Goal: Task Accomplishment & Management: Manage account settings

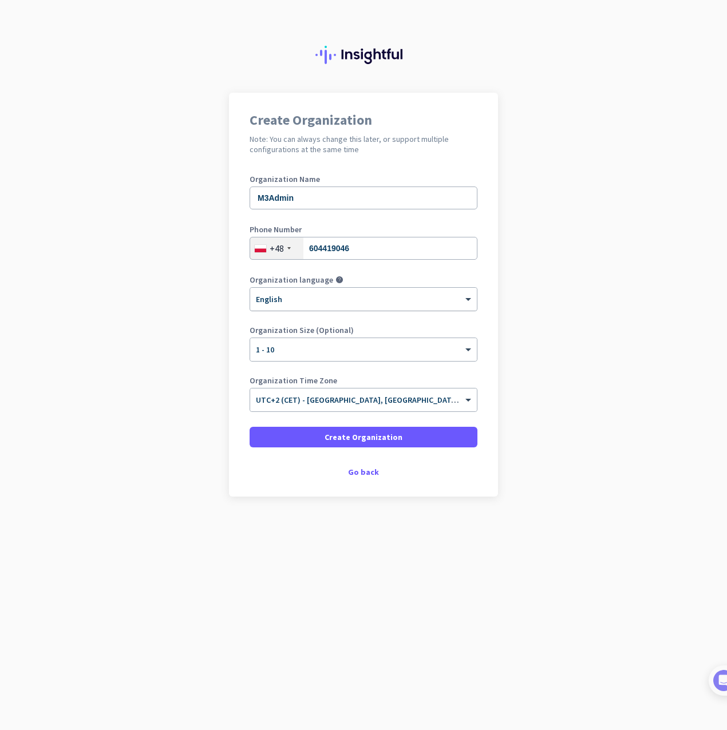
click at [363, 289] on div "× English" at bounding box center [363, 299] width 227 height 23
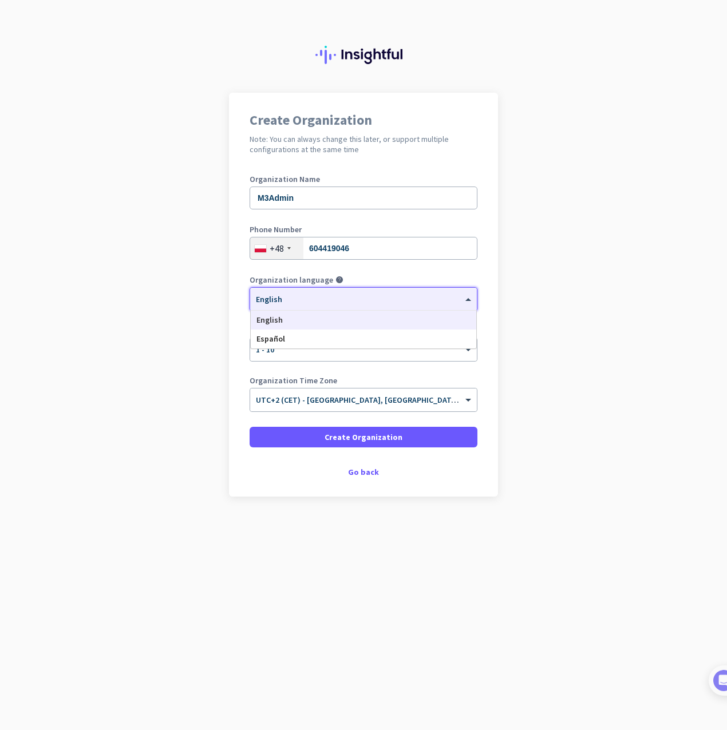
click at [363, 289] on div "× English" at bounding box center [363, 299] width 227 height 23
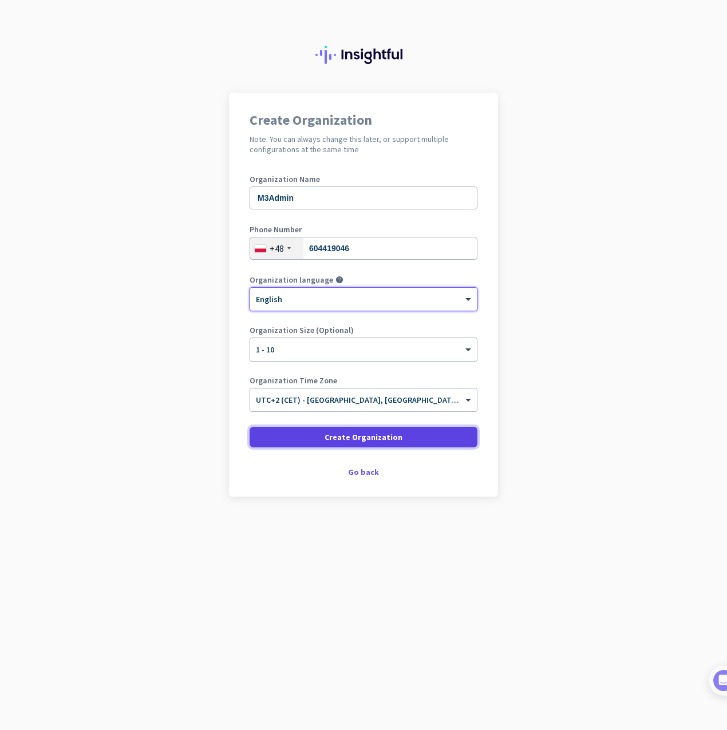
click at [338, 439] on span "Create Organization" at bounding box center [364, 437] width 78 height 11
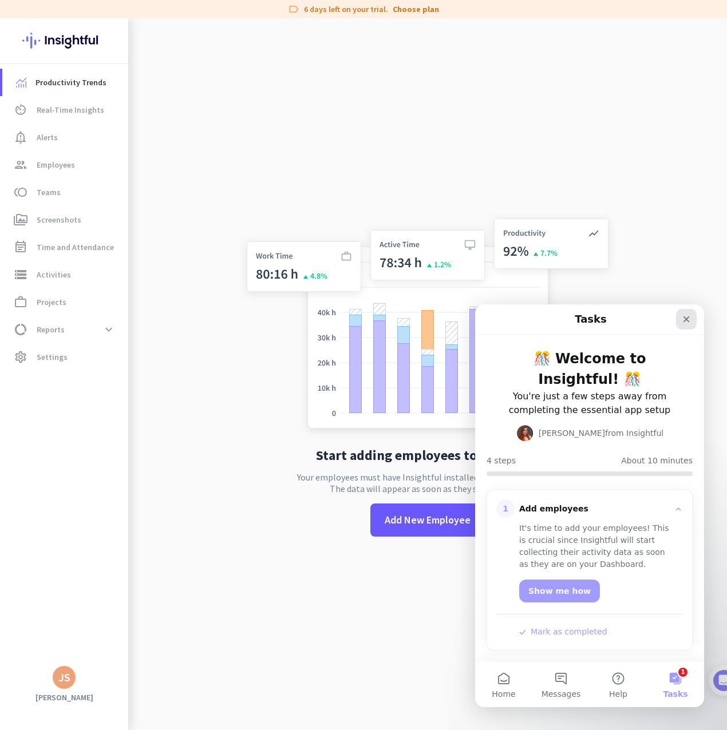
click at [690, 319] on icon "Close" at bounding box center [686, 319] width 9 height 9
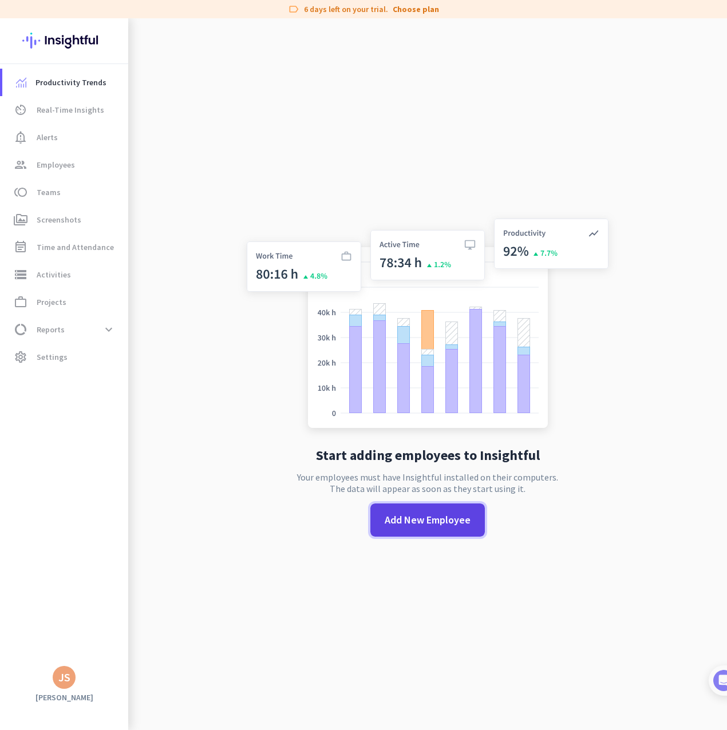
click at [402, 528] on span at bounding box center [427, 519] width 114 height 27
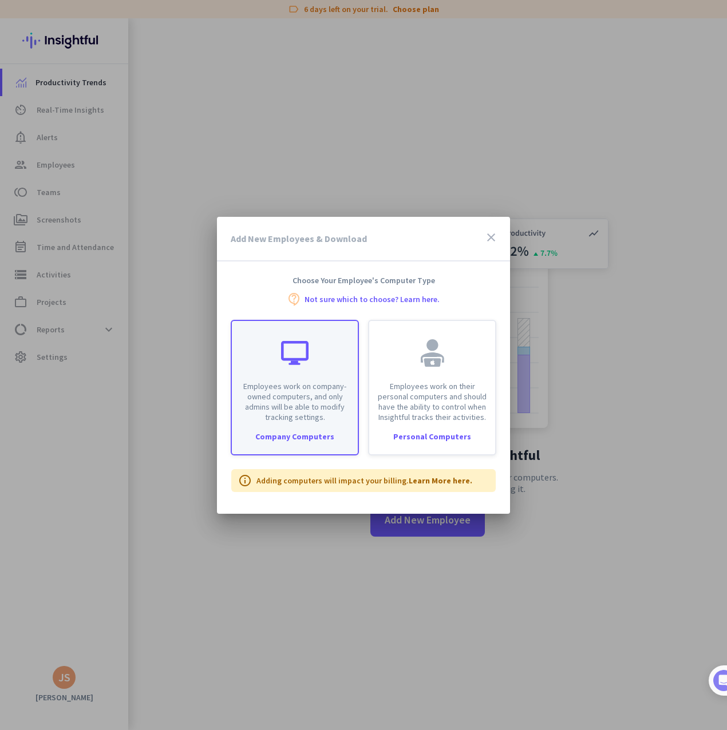
click at [302, 379] on div "Employees work on company-owned computers, and only admins will be able to modi…" at bounding box center [295, 371] width 126 height 101
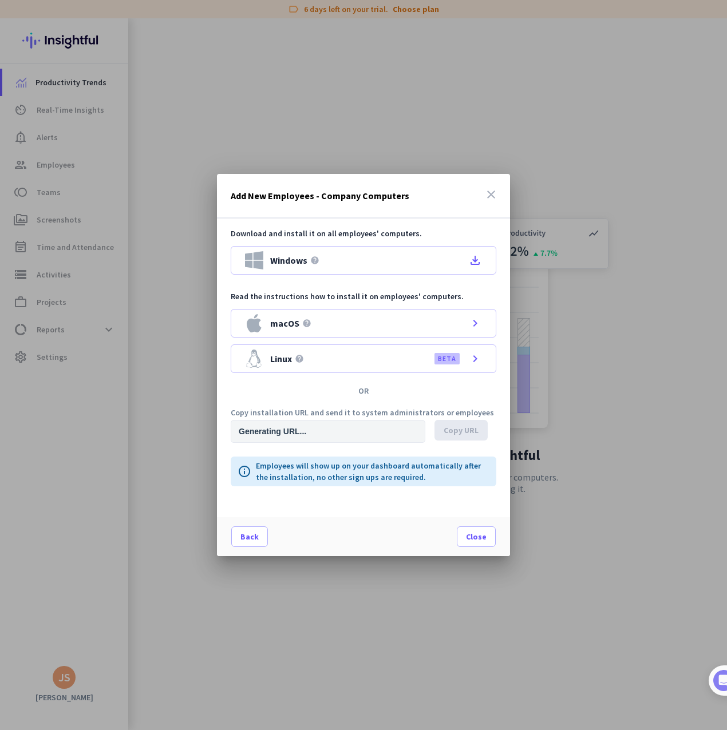
type input "[URL][DOMAIN_NAME]"
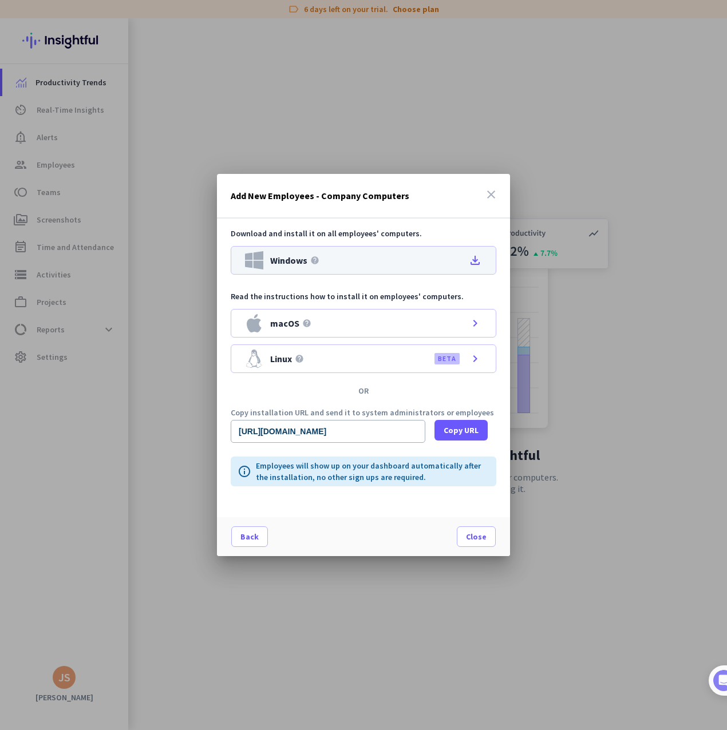
click at [477, 259] on icon "file_download" at bounding box center [475, 261] width 14 height 14
click at [465, 538] on span at bounding box center [476, 536] width 38 height 27
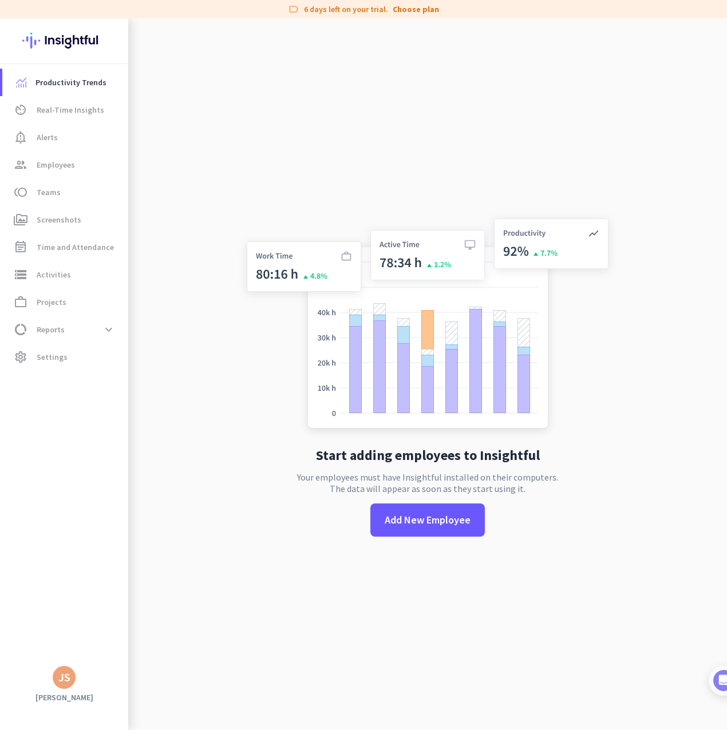
click at [307, 634] on div "Start adding employees to Insightful Your employees must have Insightful instal…" at bounding box center [427, 383] width 379 height 730
click at [76, 163] on span "group Employees" at bounding box center [65, 165] width 108 height 14
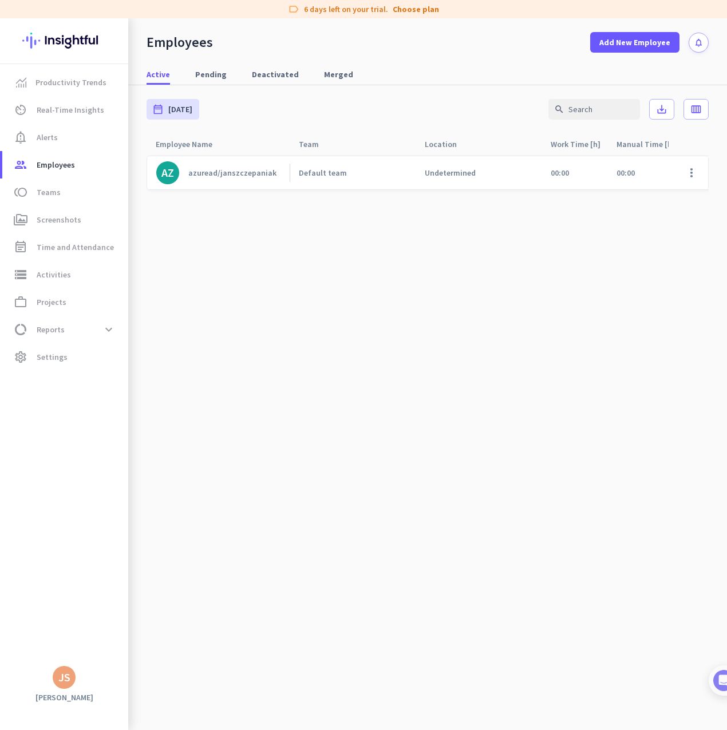
click at [411, 392] on cdk-virtual-scroll-viewport "AZ azuread/janszczepaniak Default team Undetermined 00:00 00:00 00:00 00:00 00:…" at bounding box center [428, 442] width 562 height 575
click at [211, 170] on div "azuread/janszczepaniak" at bounding box center [232, 173] width 88 height 10
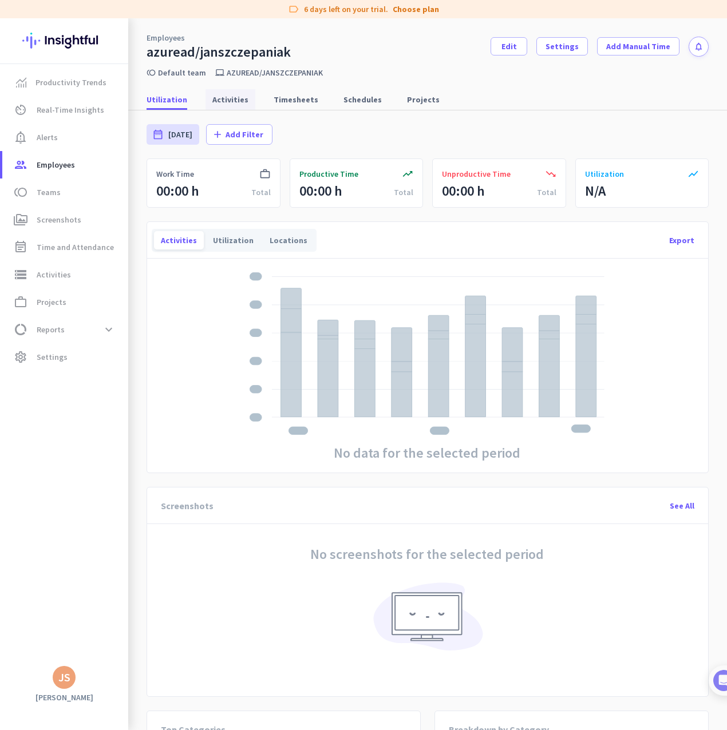
click at [225, 100] on span "Activities" at bounding box center [230, 99] width 36 height 11
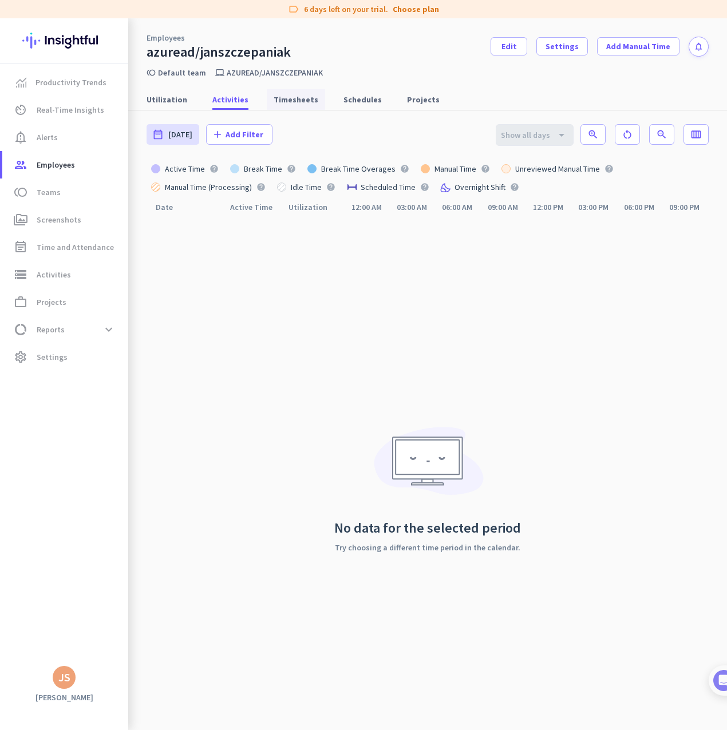
click at [286, 100] on span "Timesheets" at bounding box center [296, 99] width 45 height 11
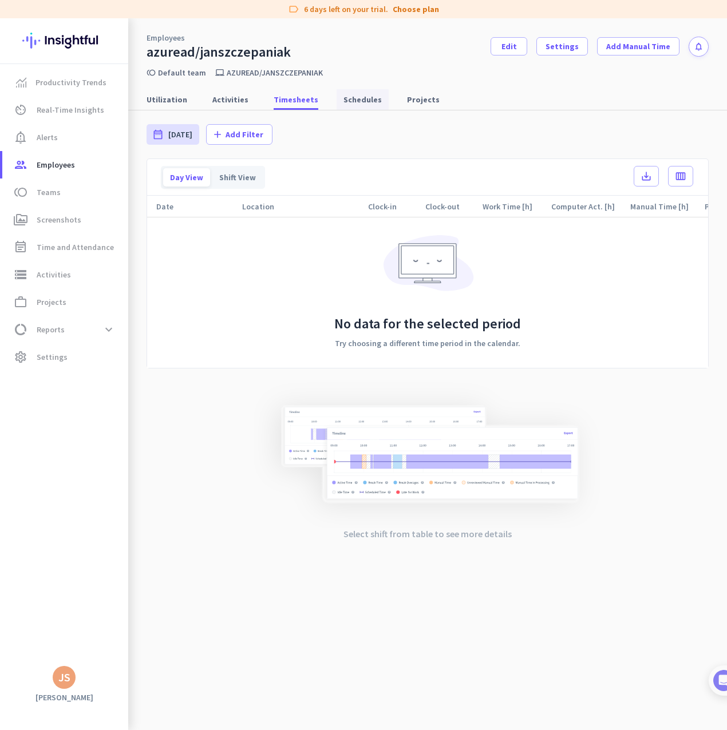
click at [356, 94] on span "Schedules" at bounding box center [362, 99] width 38 height 11
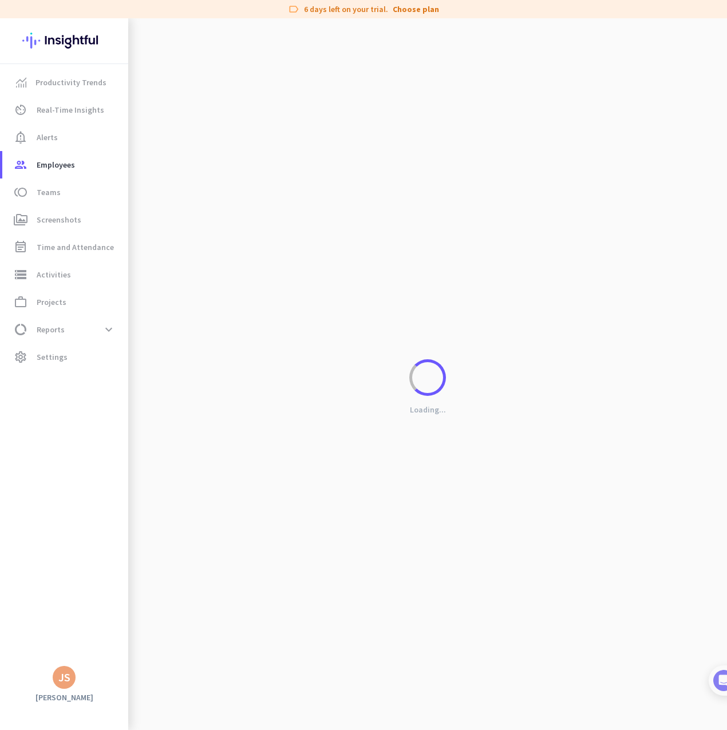
type input "[DATE] - [DATE]"
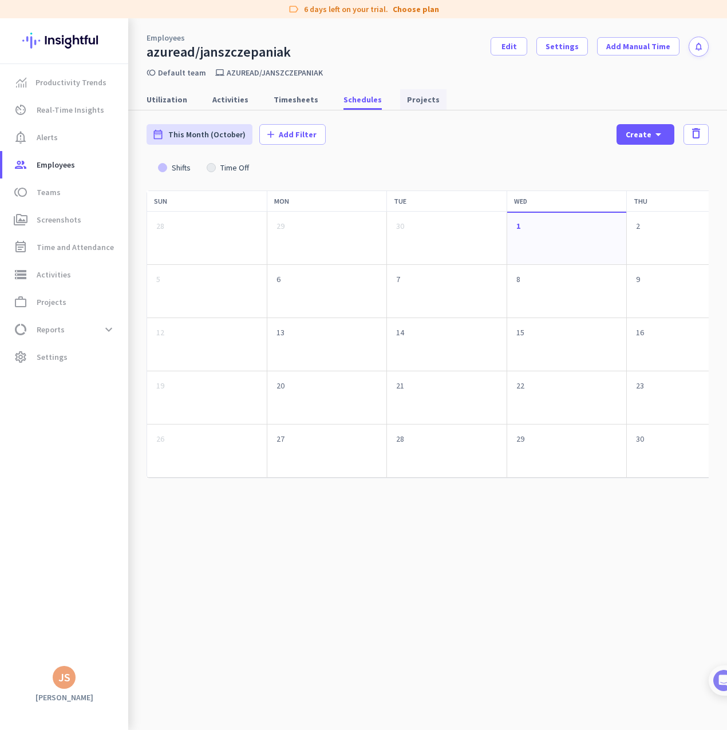
click at [407, 100] on span "Projects" at bounding box center [423, 99] width 33 height 11
type input "[DATE] - [DATE]"
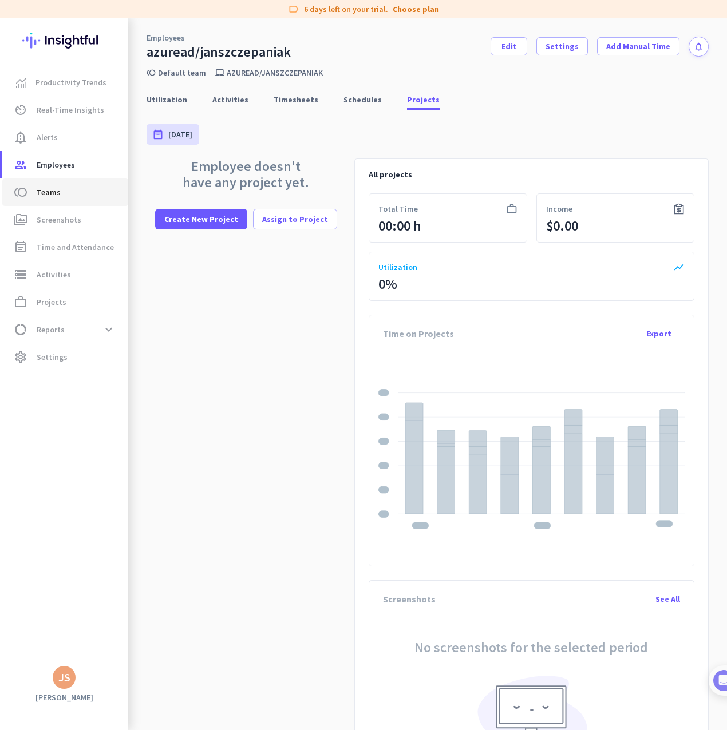
click at [43, 193] on span "Teams" at bounding box center [49, 192] width 24 height 14
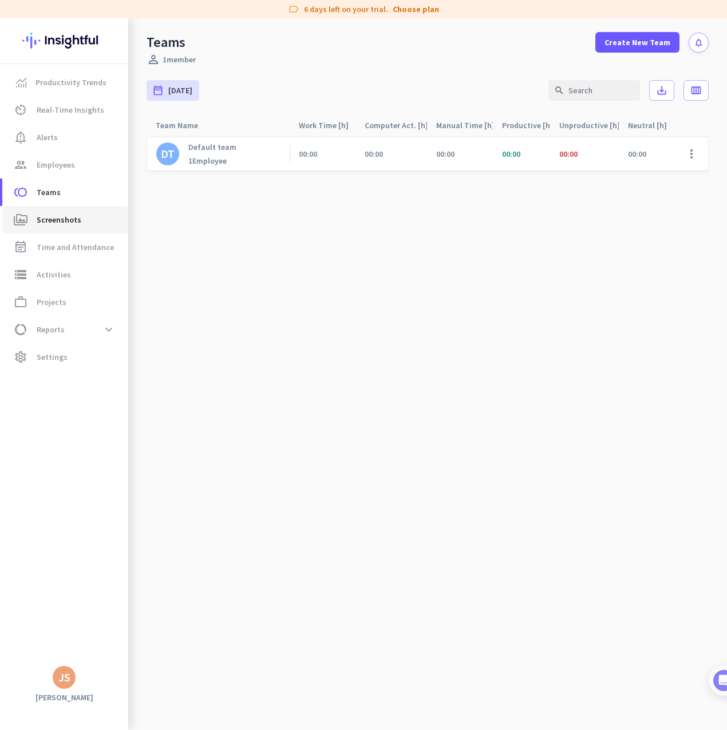
click at [56, 217] on span "Screenshots" at bounding box center [59, 220] width 45 height 14
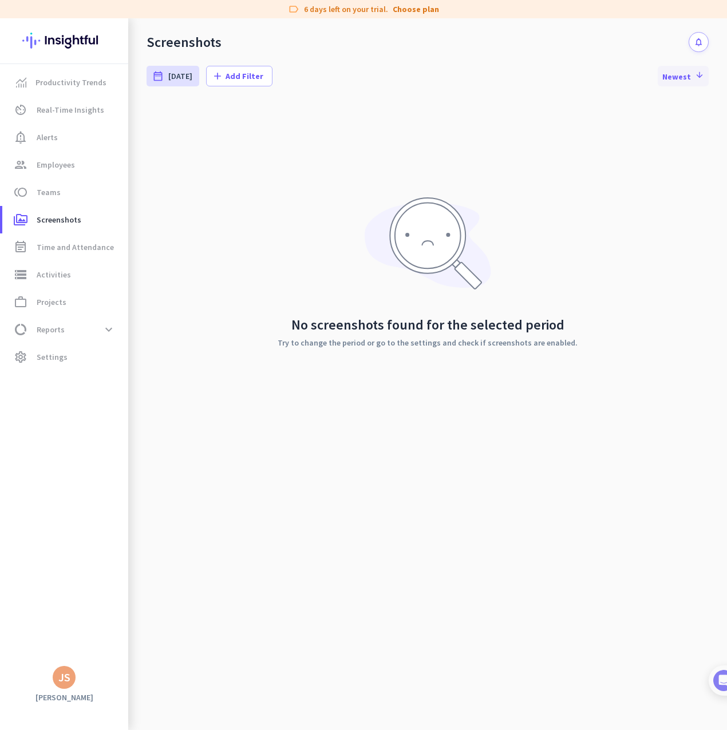
click at [688, 77] on span "Newest arrow_downward" at bounding box center [683, 75] width 42 height 11
click at [60, 248] on span "Time and Attendance" at bounding box center [75, 247] width 77 height 14
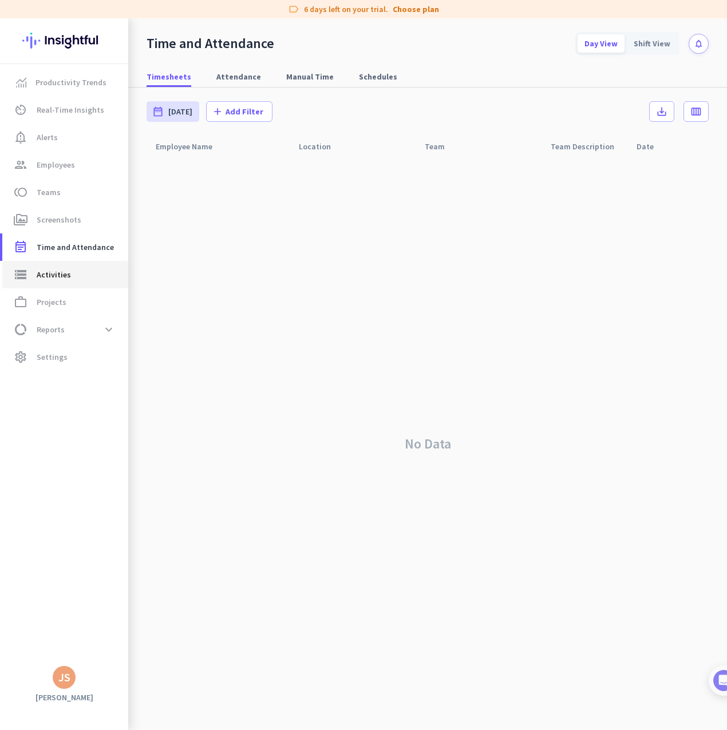
click at [45, 276] on span "Activities" at bounding box center [54, 275] width 34 height 14
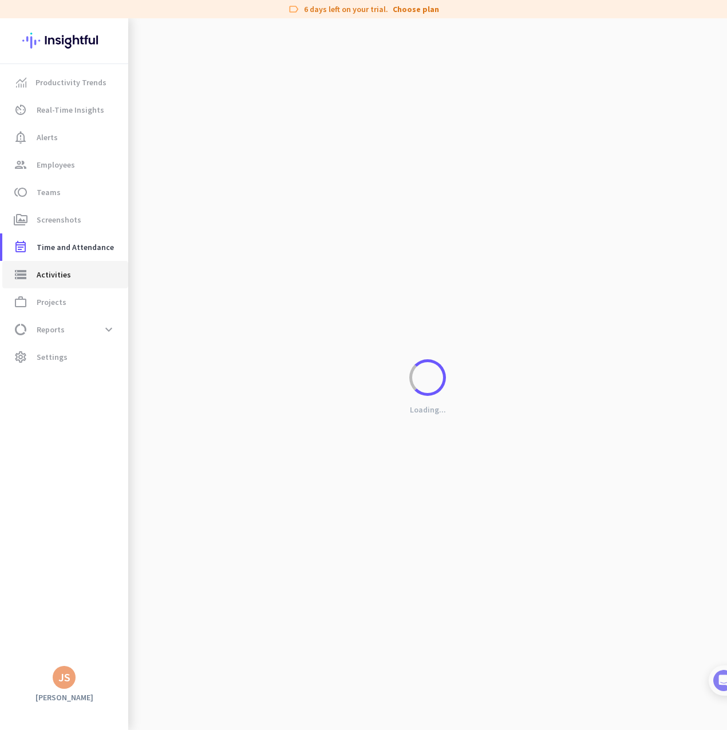
type input "[DATE]"
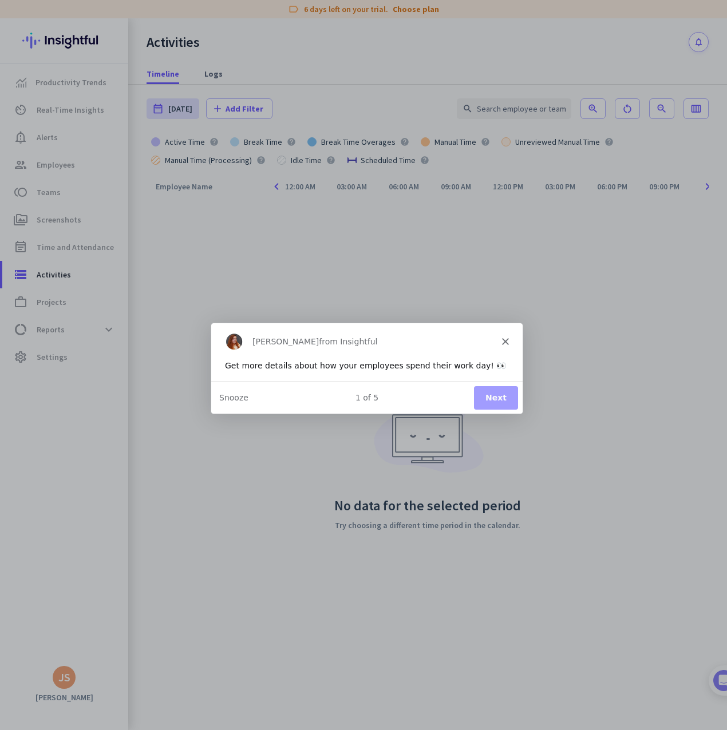
click at [502, 341] on icon "Close" at bounding box center [504, 340] width 7 height 7
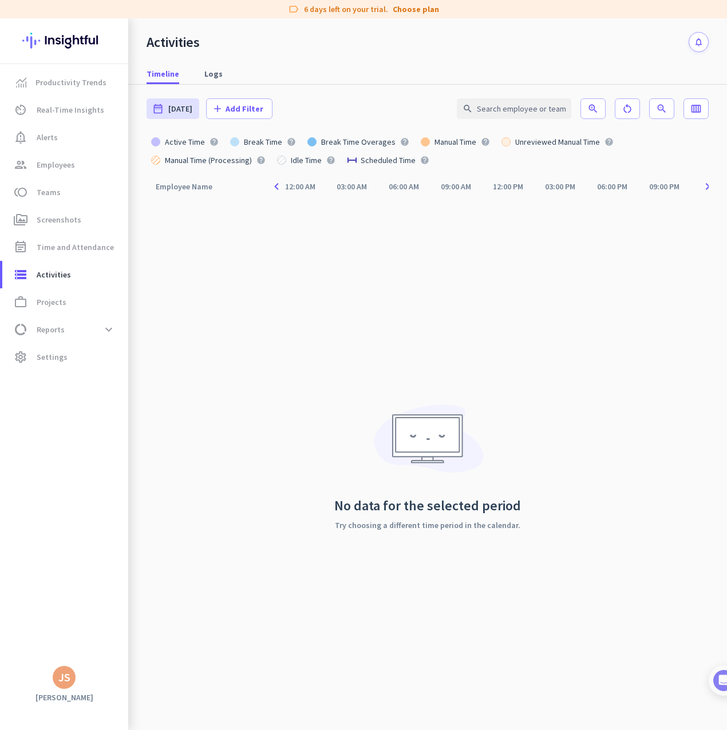
click at [246, 250] on div "Employee Name arrow_drop_up navigate_before 12:00 AM 03:00 AM 06:00 AM 09:00 AM…" at bounding box center [428, 453] width 562 height 555
click at [62, 355] on span "Settings" at bounding box center [52, 357] width 31 height 14
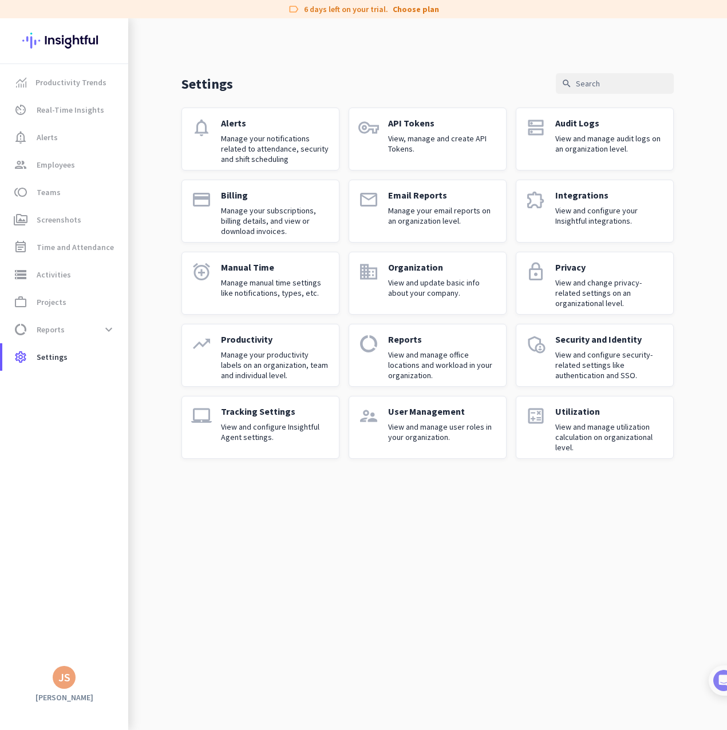
click at [602, 293] on p "View and change privacy-related settings on an organizational level." at bounding box center [609, 293] width 109 height 31
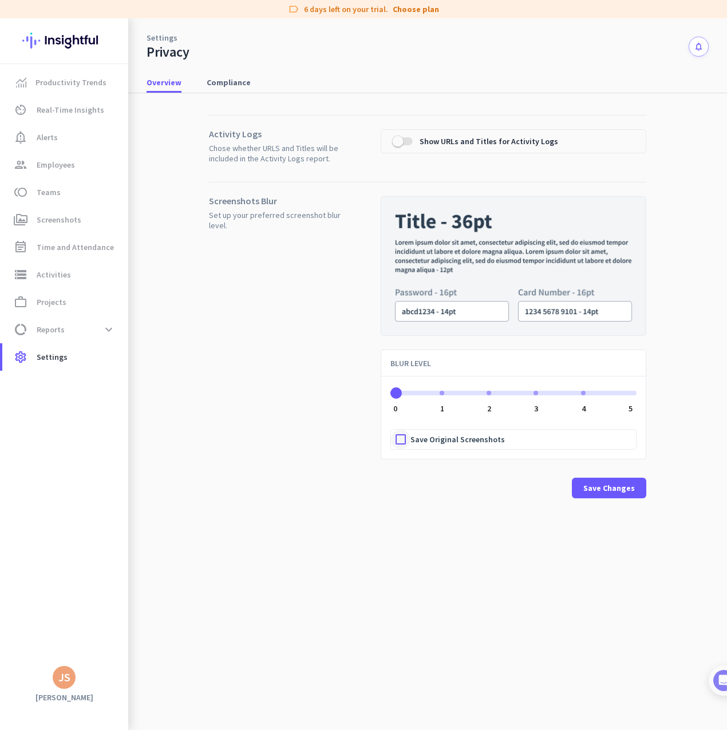
click at [399, 438] on div at bounding box center [400, 439] width 19 height 19
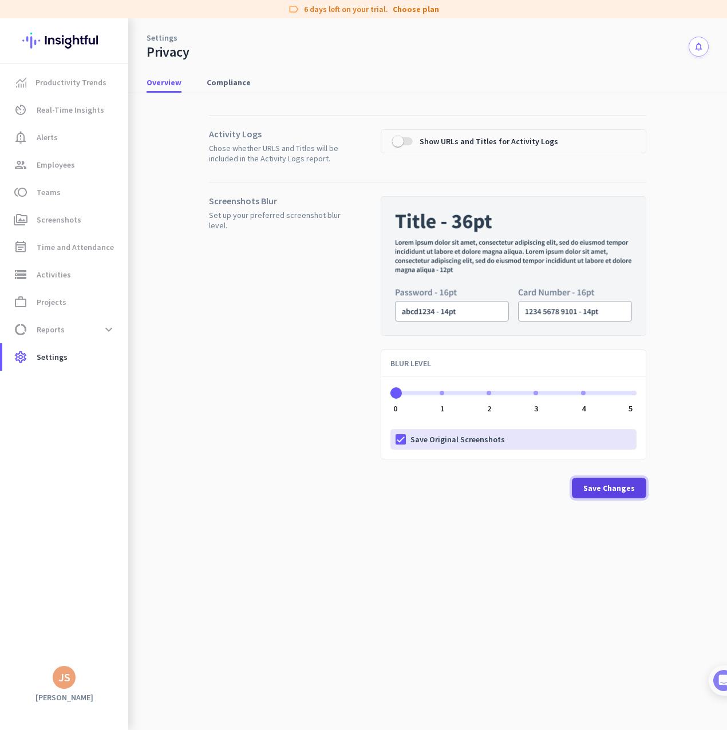
click at [608, 489] on span "Save Changes" at bounding box center [609, 487] width 52 height 11
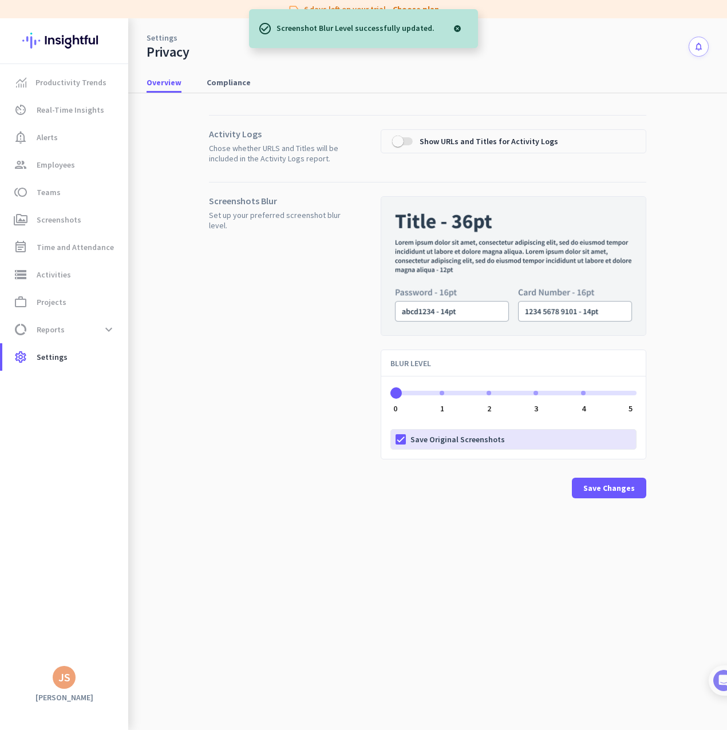
click at [457, 28] on div at bounding box center [457, 28] width 23 height 23
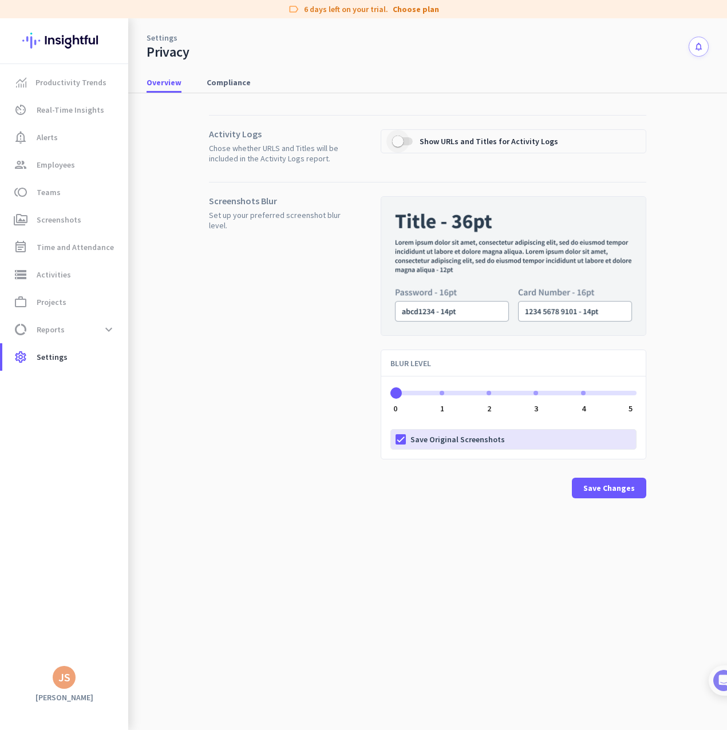
click at [401, 142] on span "button" at bounding box center [397, 141] width 11 height 11
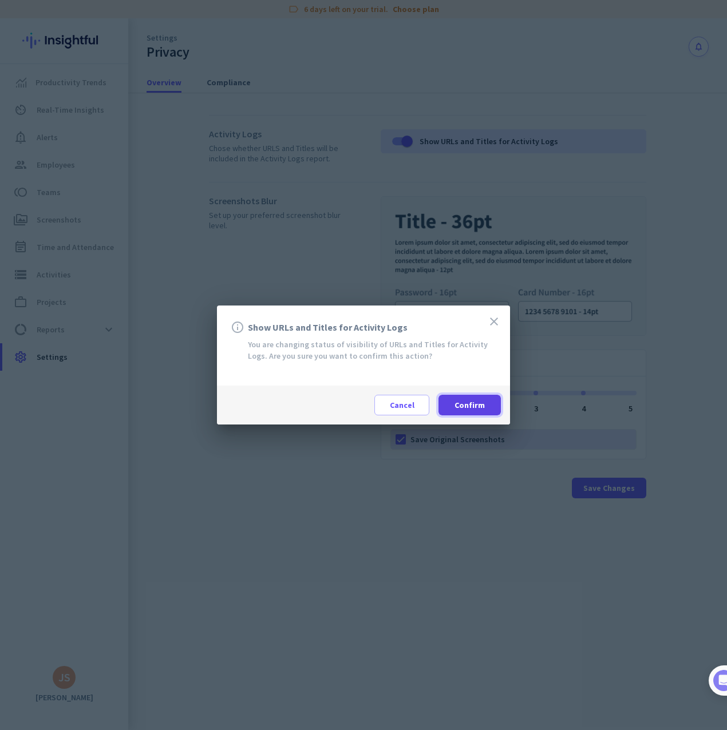
click at [481, 401] on span "Confirm" at bounding box center [469, 404] width 30 height 11
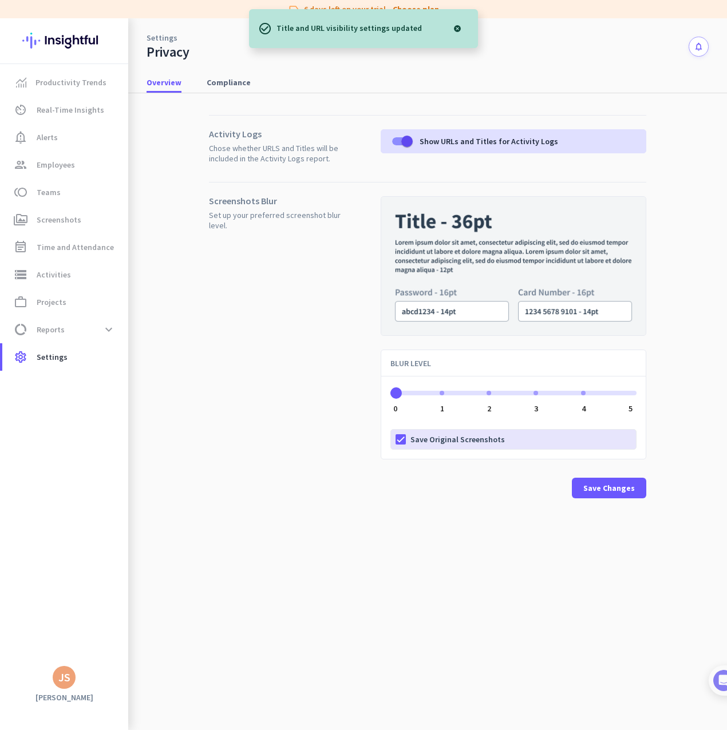
click at [457, 28] on div at bounding box center [457, 28] width 23 height 23
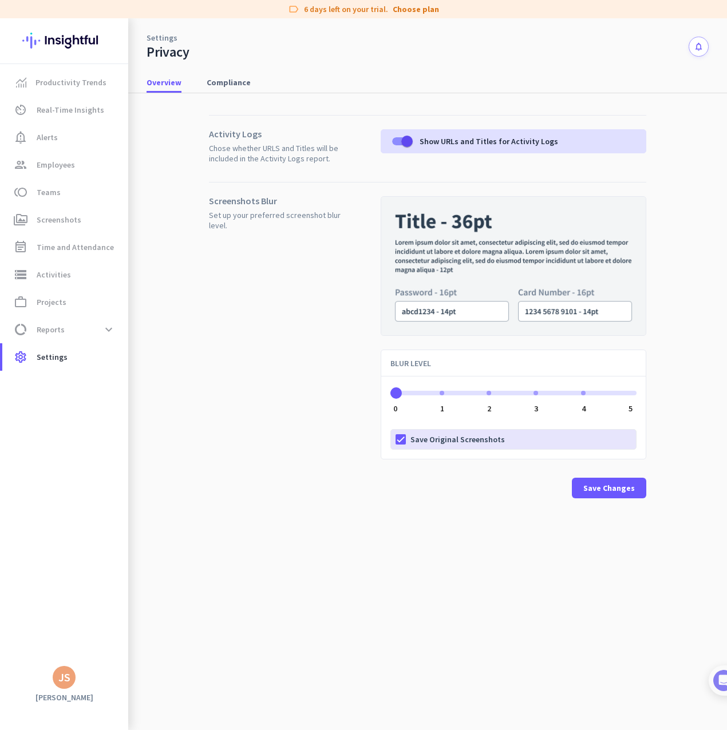
click at [270, 416] on div "Screenshots Blur Set up your preferred screenshot blur level. BLUR LEVEL 0 0 1 …" at bounding box center [427, 349] width 437 height 335
click at [219, 82] on span "Compliance" at bounding box center [229, 82] width 44 height 11
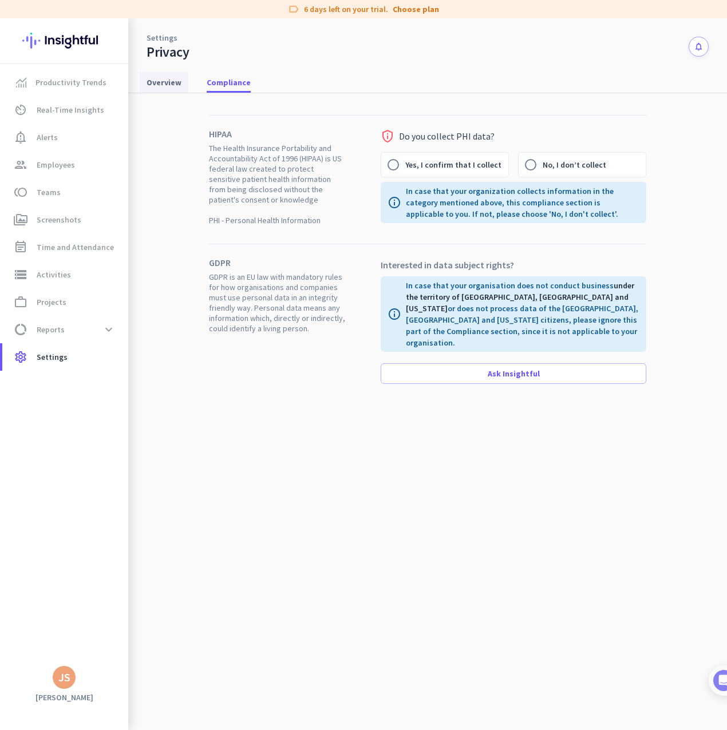
click at [160, 80] on span "Overview" at bounding box center [164, 82] width 35 height 11
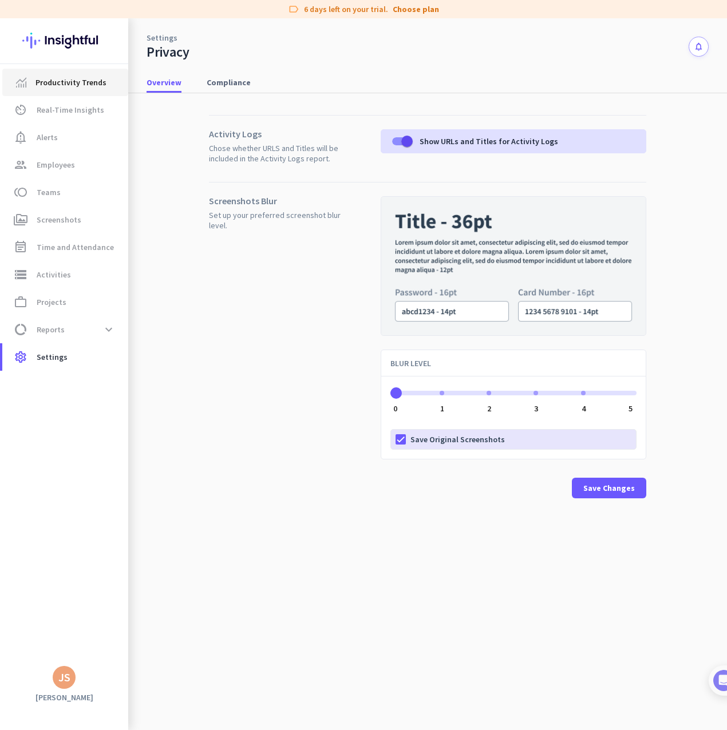
click at [86, 76] on span "Productivity Trends" at bounding box center [70, 83] width 71 height 14
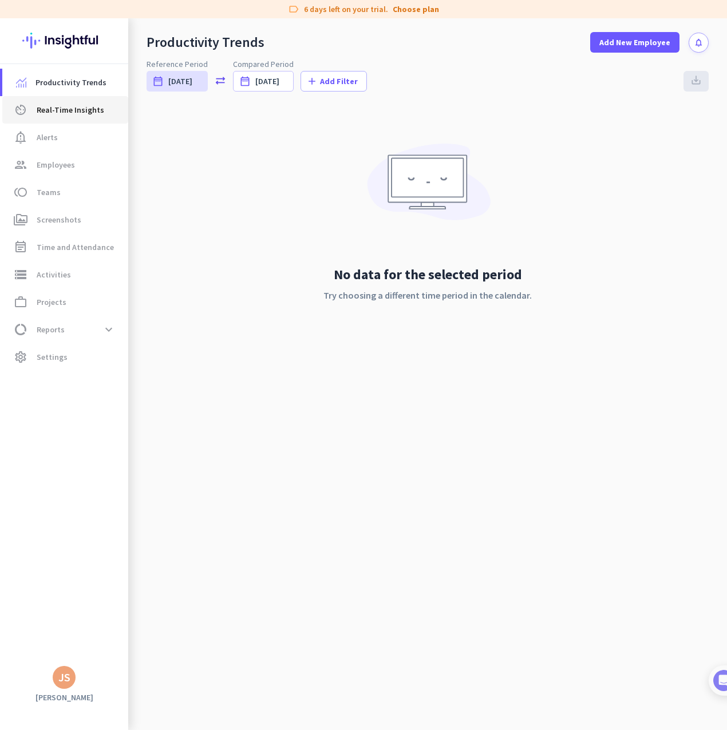
click at [62, 110] on span "Real-Time Insights" at bounding box center [71, 110] width 68 height 14
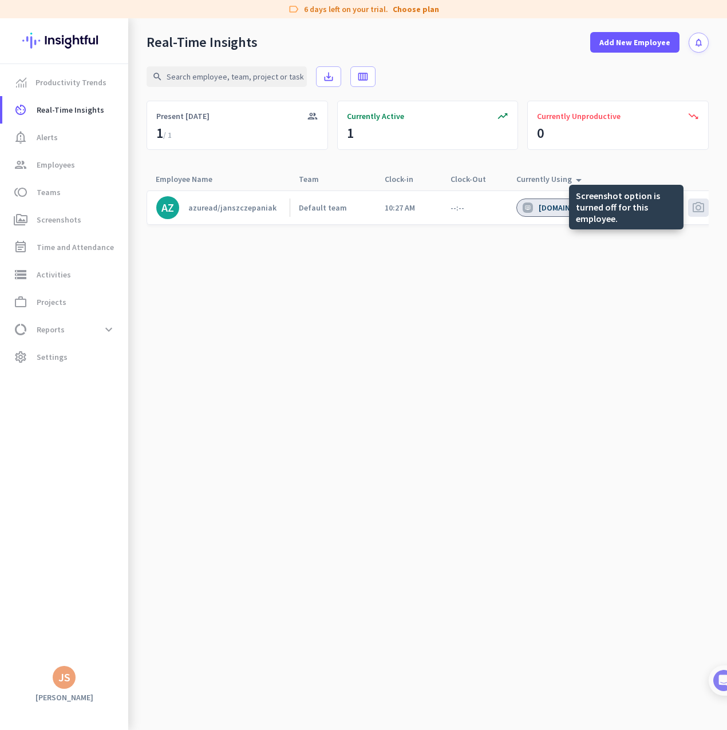
click at [696, 207] on span "photo_camera" at bounding box center [698, 208] width 14 height 14
click at [696, 211] on span "photo_camera" at bounding box center [698, 208] width 14 height 14
click at [397, 414] on cdk-virtual-scroll-viewport "AZ azuread/janszczepaniak Default team 10:27 AM --:-- [DOMAIN_NAME] Unlabeled p…" at bounding box center [428, 460] width 562 height 540
click at [216, 207] on div "azuread/janszczepaniak" at bounding box center [232, 208] width 88 height 10
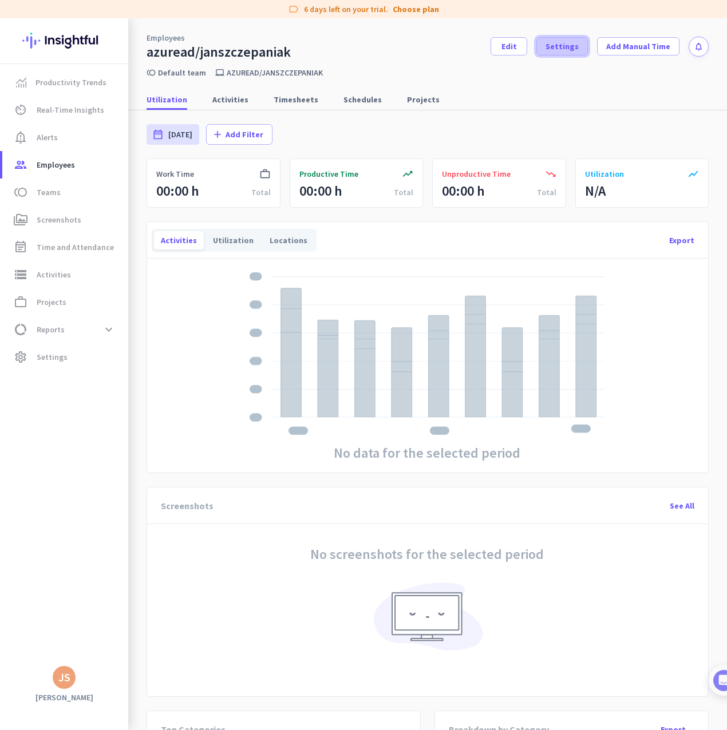
click at [563, 50] on span "Settings" at bounding box center [561, 46] width 33 height 11
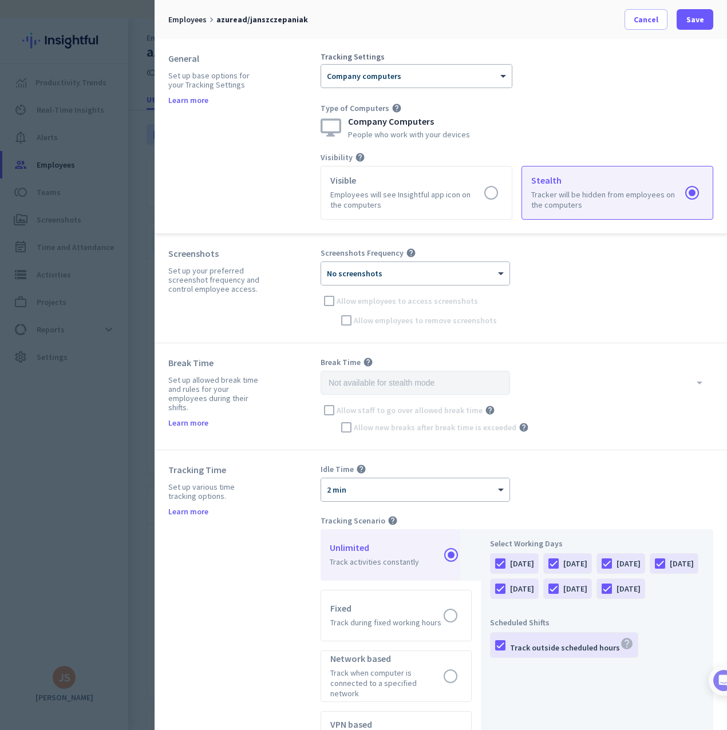
click at [204, 189] on div "General Set up base options for your Tracking Settings Learn more" at bounding box center [244, 136] width 152 height 167
click at [388, 274] on div at bounding box center [415, 270] width 188 height 10
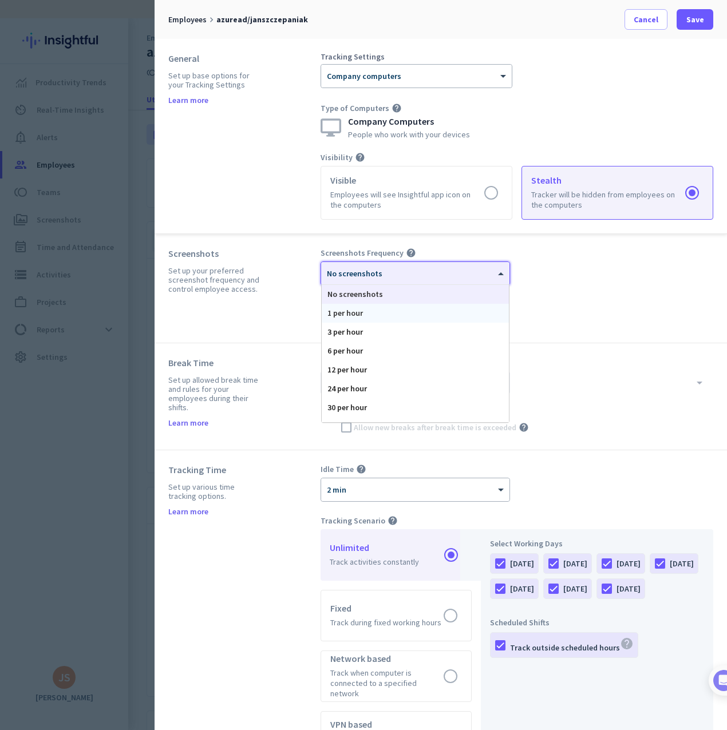
click at [377, 313] on div "1 per hour" at bounding box center [415, 313] width 187 height 19
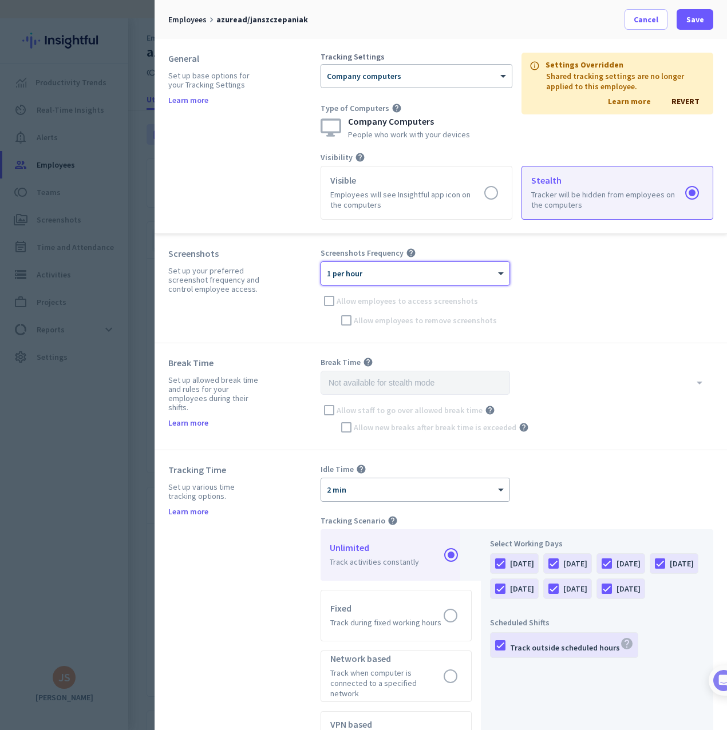
click at [371, 271] on div at bounding box center [415, 270] width 188 height 10
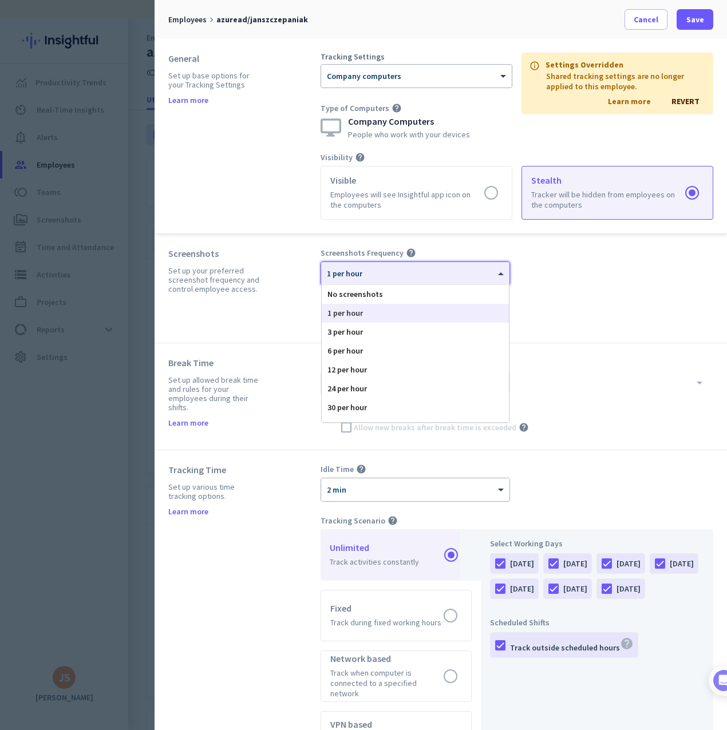
click at [371, 271] on div at bounding box center [415, 270] width 188 height 10
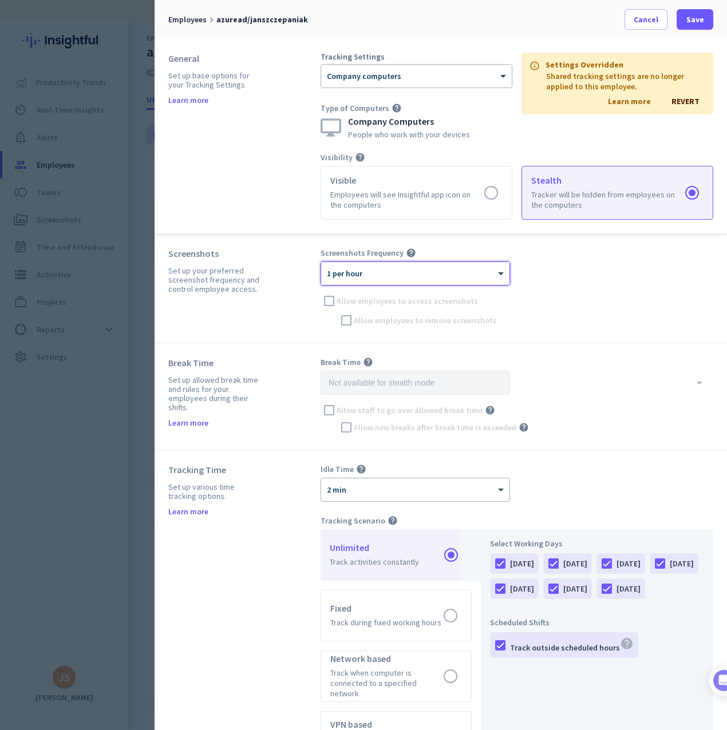
click at [378, 271] on div at bounding box center [415, 270] width 188 height 10
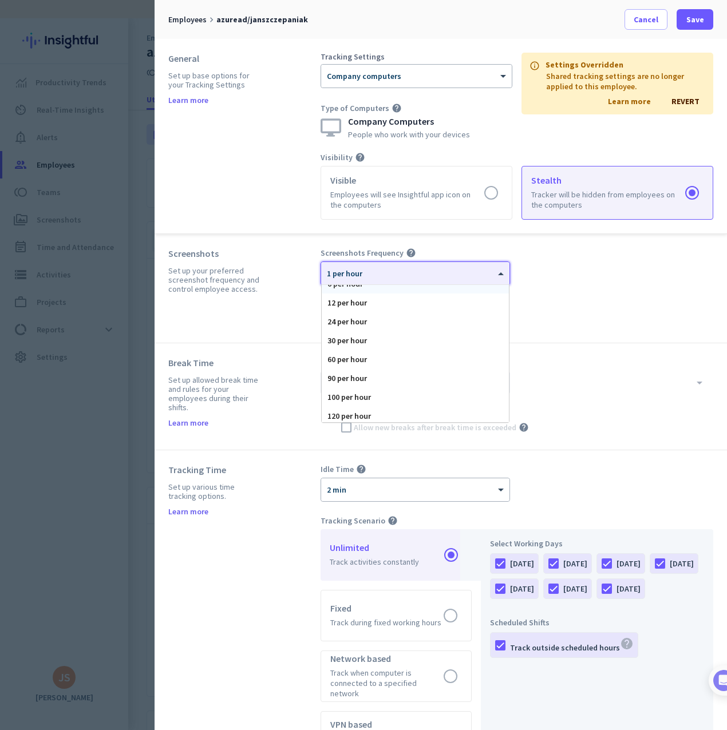
scroll to position [70, 0]
click at [378, 336] on div "30 per hour" at bounding box center [415, 338] width 187 height 19
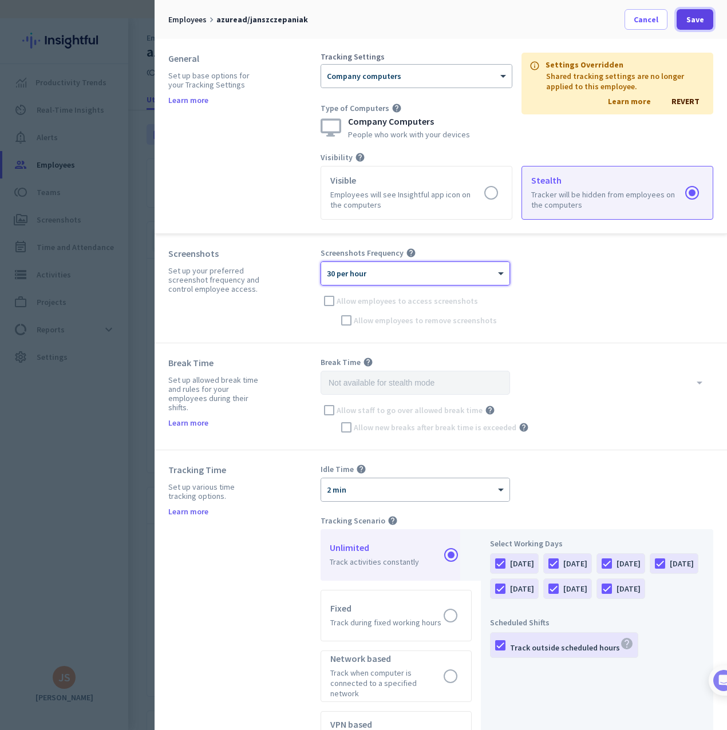
click at [693, 16] on span "Save" at bounding box center [695, 19] width 18 height 11
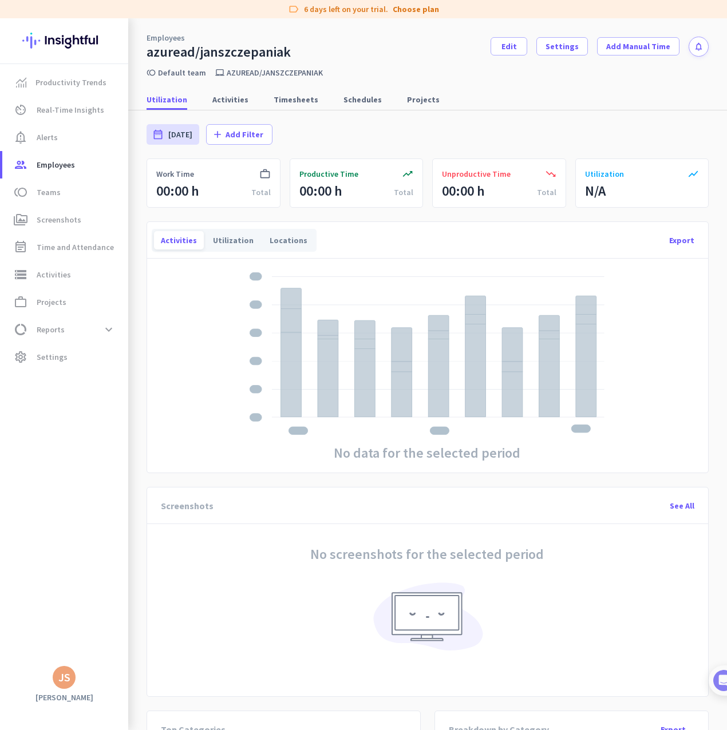
click at [218, 597] on div "No screenshots for the selected period" at bounding box center [427, 606] width 514 height 151
click at [219, 94] on span "Activities" at bounding box center [230, 99] width 36 height 11
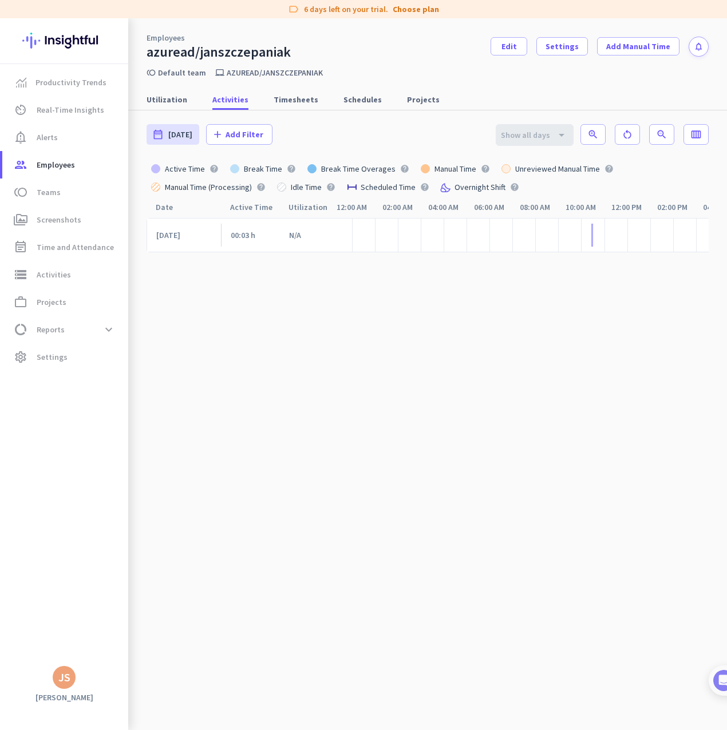
scroll to position [0, 203]
click at [277, 100] on span "Timesheets" at bounding box center [296, 99] width 45 height 11
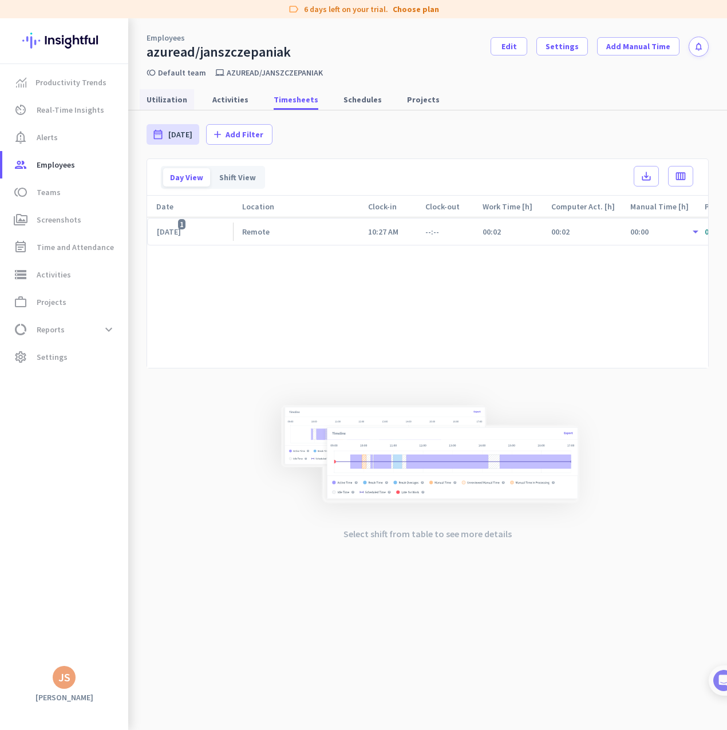
click at [150, 98] on span "Utilization" at bounding box center [167, 99] width 41 height 11
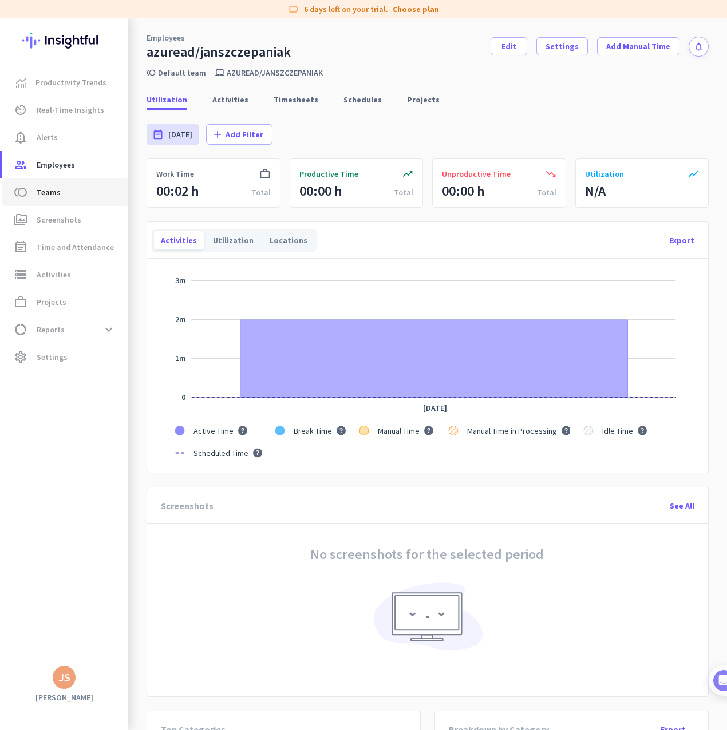
click at [60, 190] on span "toll Teams" at bounding box center [65, 192] width 108 height 14
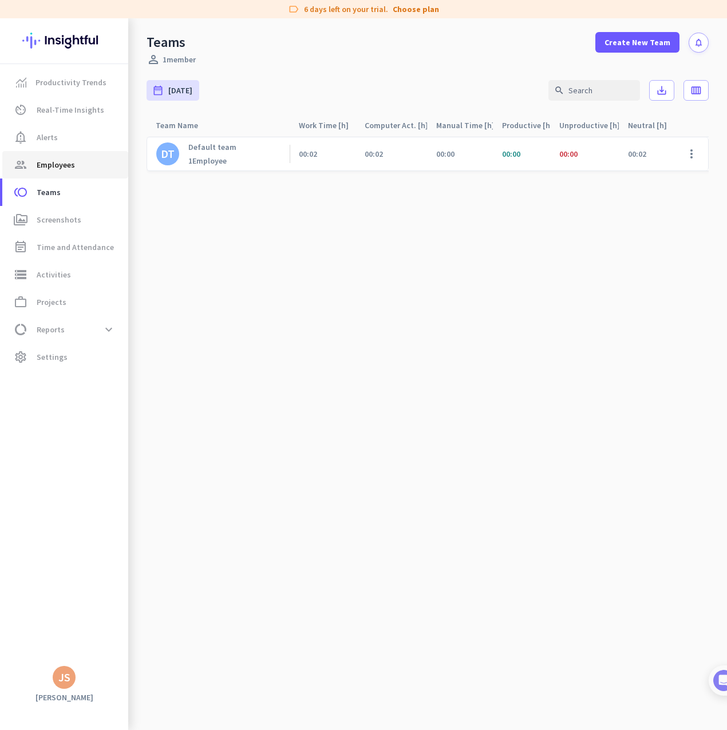
click at [64, 158] on span "Employees" at bounding box center [56, 165] width 38 height 14
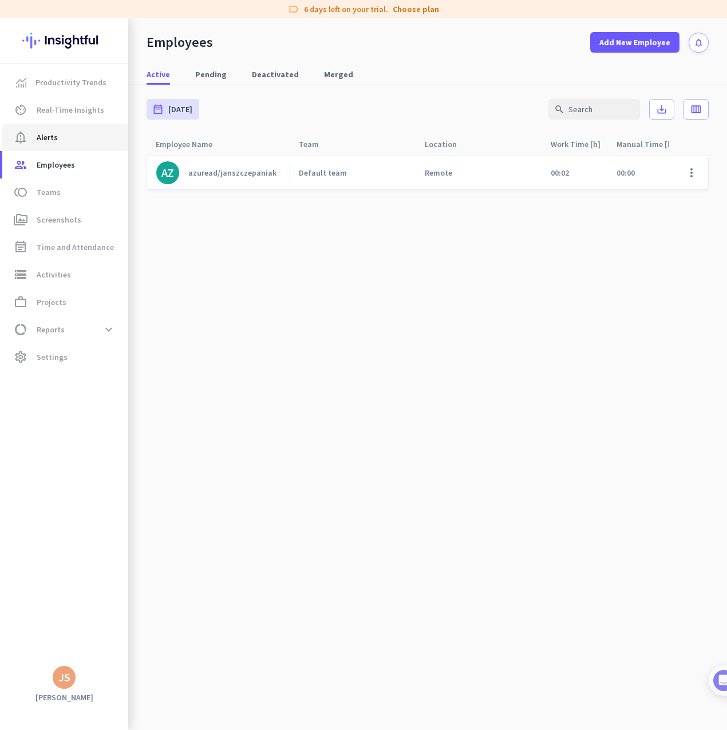
click at [46, 137] on span "Alerts" at bounding box center [47, 137] width 21 height 14
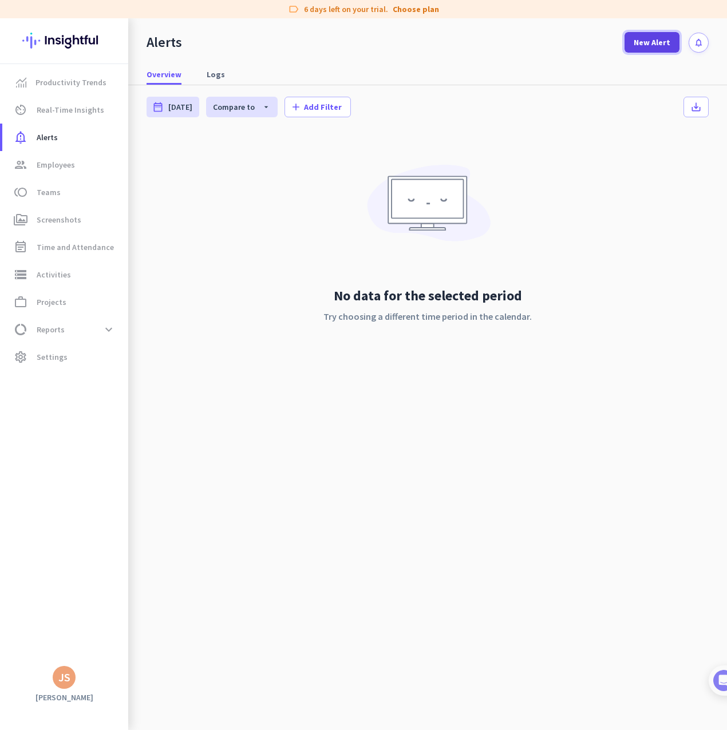
click at [651, 41] on span "New Alert" at bounding box center [652, 42] width 37 height 11
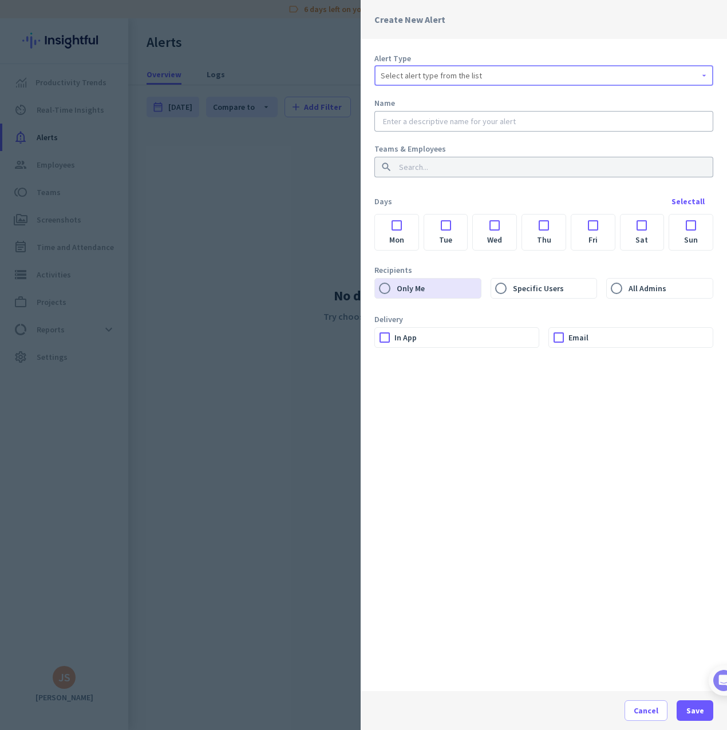
click at [502, 77] on div "Select alert type from the list" at bounding box center [544, 76] width 326 height 14
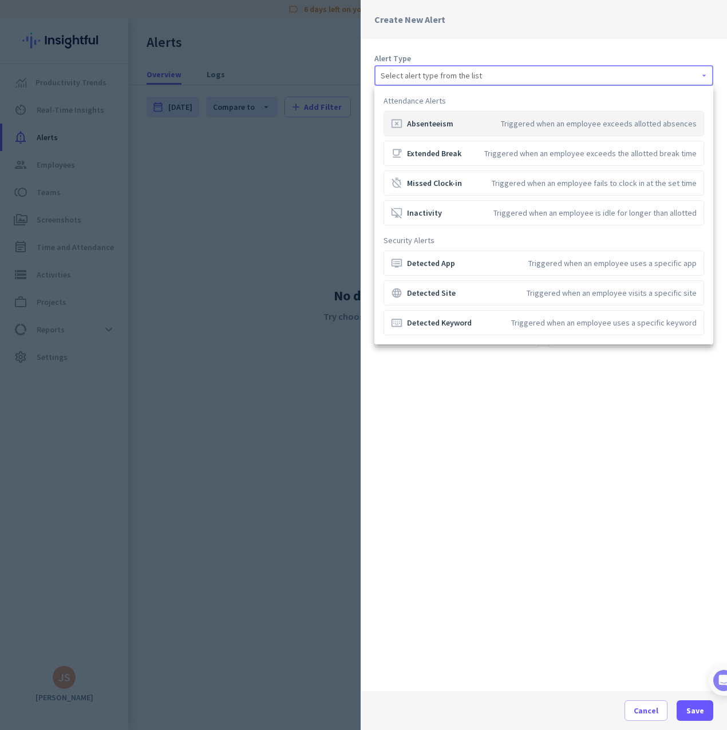
click at [432, 386] on div at bounding box center [363, 365] width 727 height 730
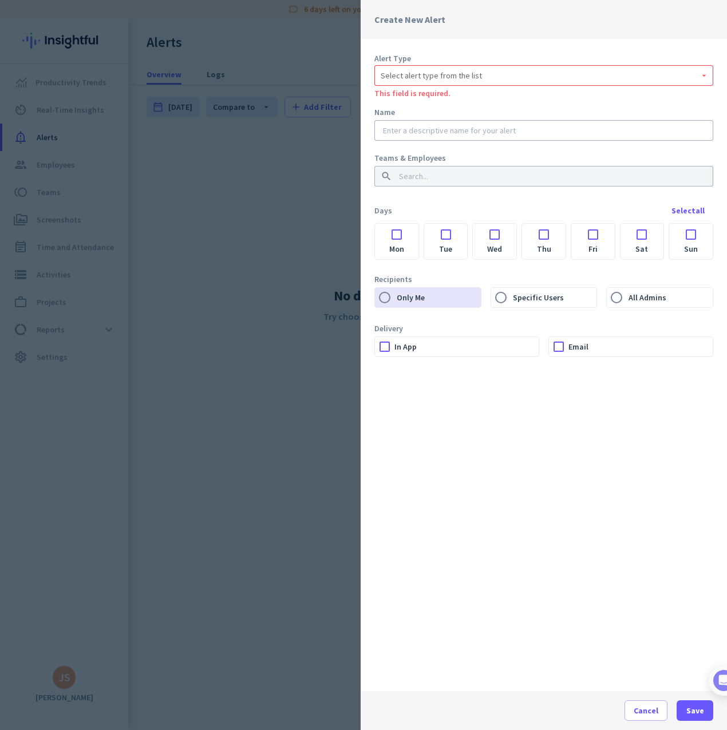
click at [424, 70] on span "Select alert type from the list" at bounding box center [431, 75] width 101 height 11
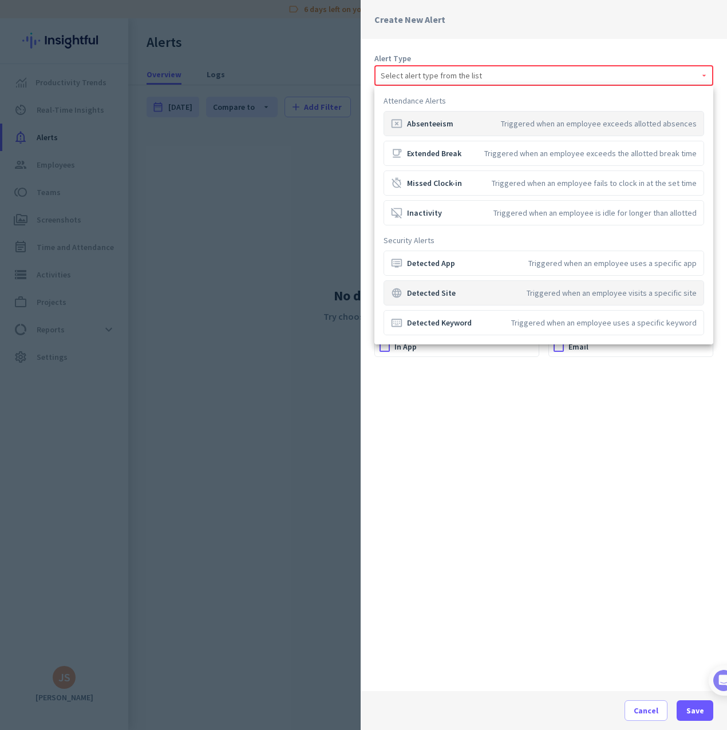
click at [428, 292] on div "language Detected Site" at bounding box center [423, 292] width 65 height 11
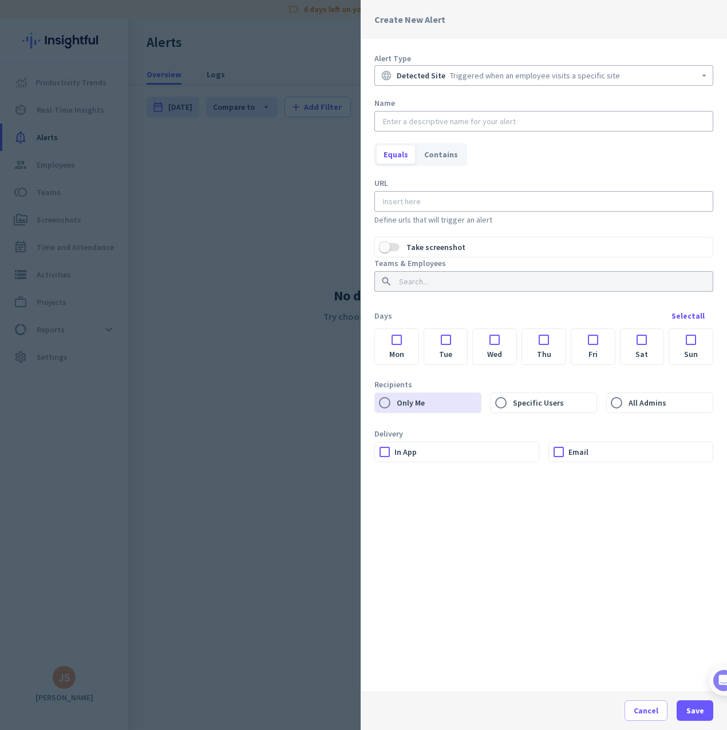
click at [517, 534] on div "Alert Type language Detected Site Triggered when an employee visits a specific …" at bounding box center [544, 365] width 366 height 652
click at [639, 715] on span "Cancel" at bounding box center [646, 710] width 25 height 11
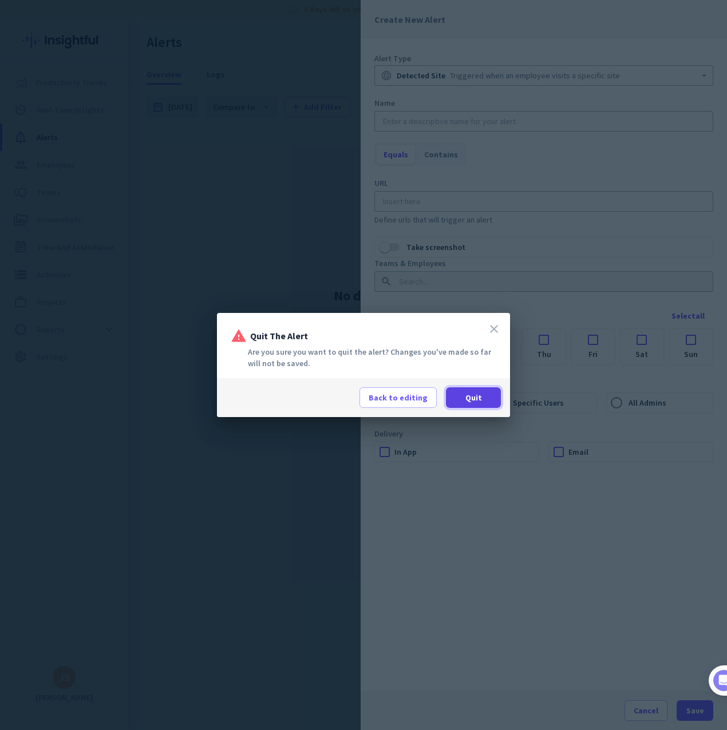
click at [484, 397] on span at bounding box center [473, 397] width 55 height 27
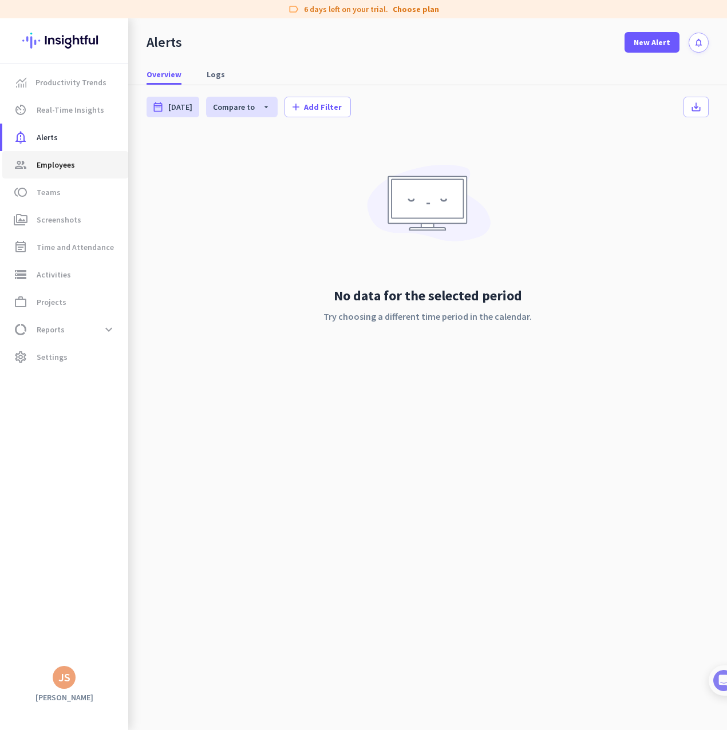
click at [55, 168] on span "Employees" at bounding box center [56, 165] width 38 height 14
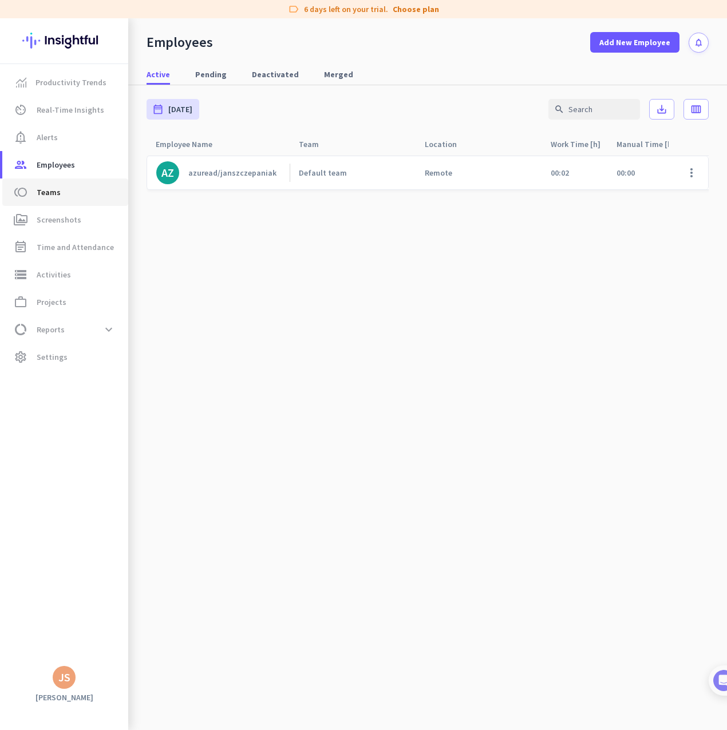
click at [37, 189] on span "Teams" at bounding box center [49, 192] width 24 height 14
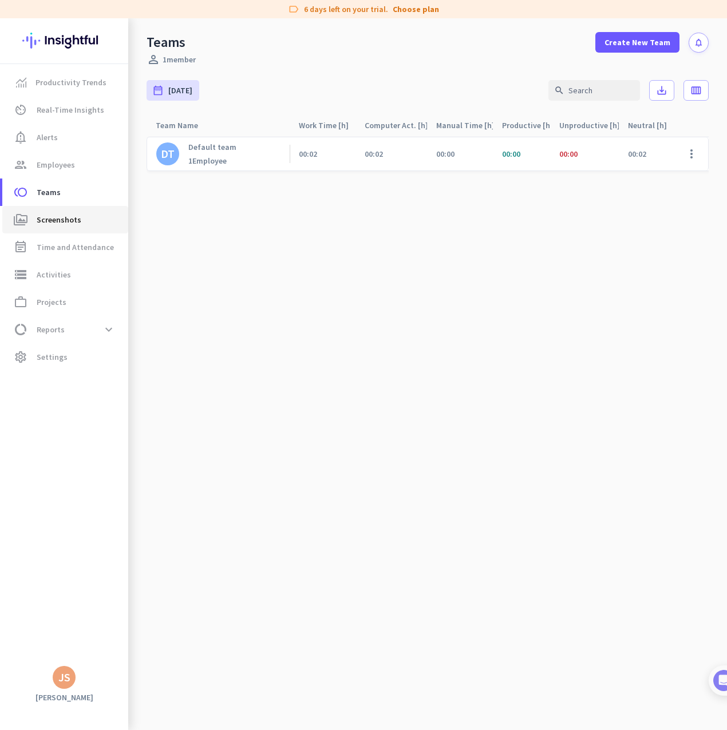
click at [64, 221] on span "Screenshots" at bounding box center [59, 220] width 45 height 14
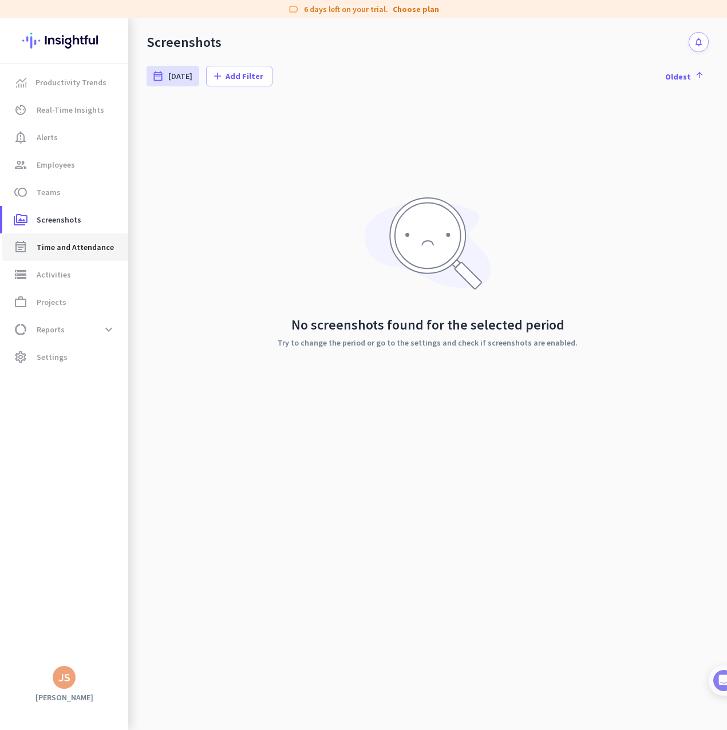
click at [57, 248] on span "Time and Attendance" at bounding box center [75, 247] width 77 height 14
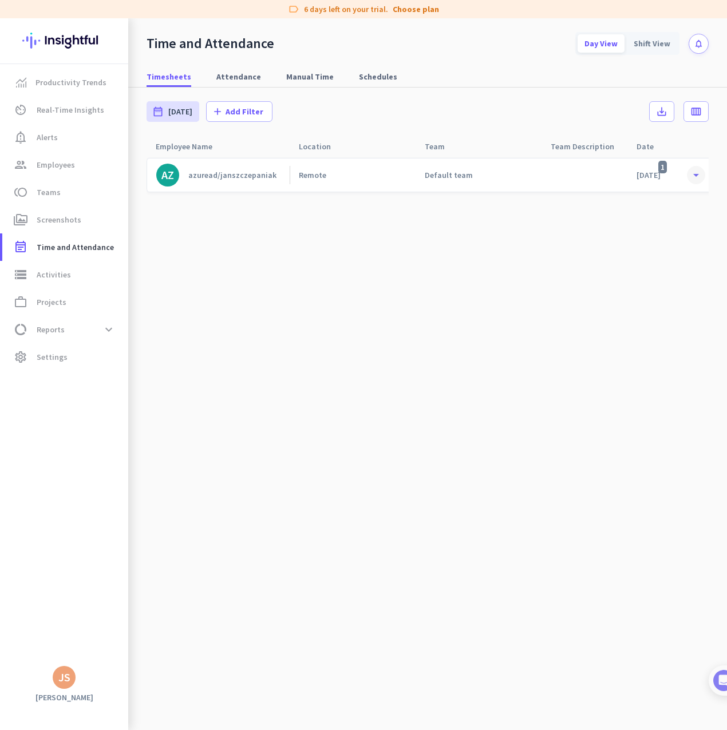
click at [694, 173] on span at bounding box center [696, 175] width 21 height 21
click at [234, 178] on div "azuread/janszczepaniak" at bounding box center [232, 175] width 88 height 10
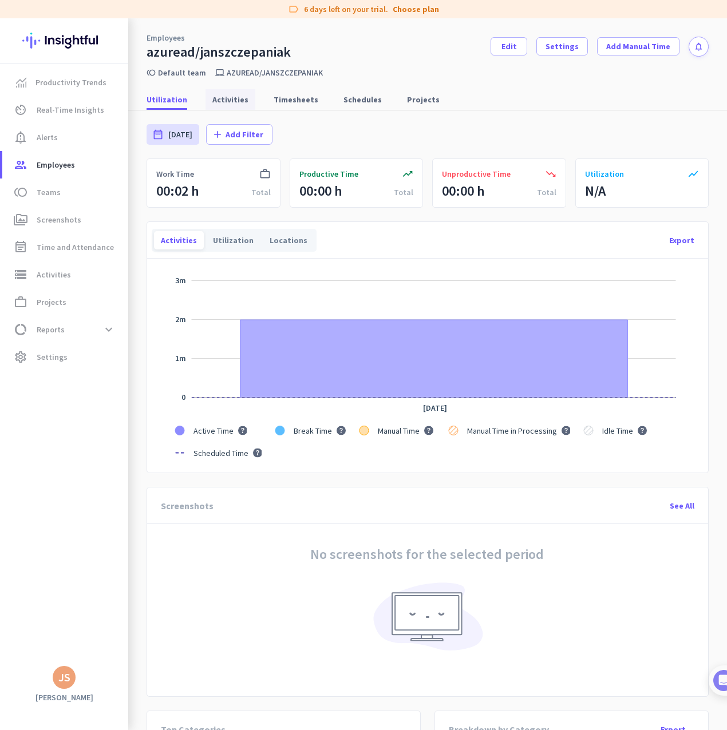
click at [220, 101] on span "Activities" at bounding box center [230, 99] width 36 height 11
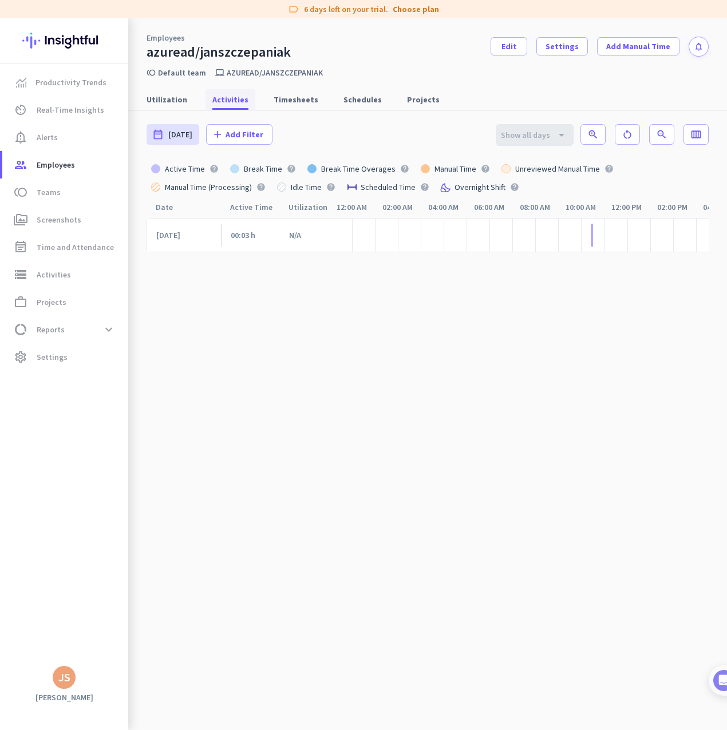
scroll to position [0, 203]
click at [59, 84] on span "Productivity Trends" at bounding box center [70, 83] width 71 height 14
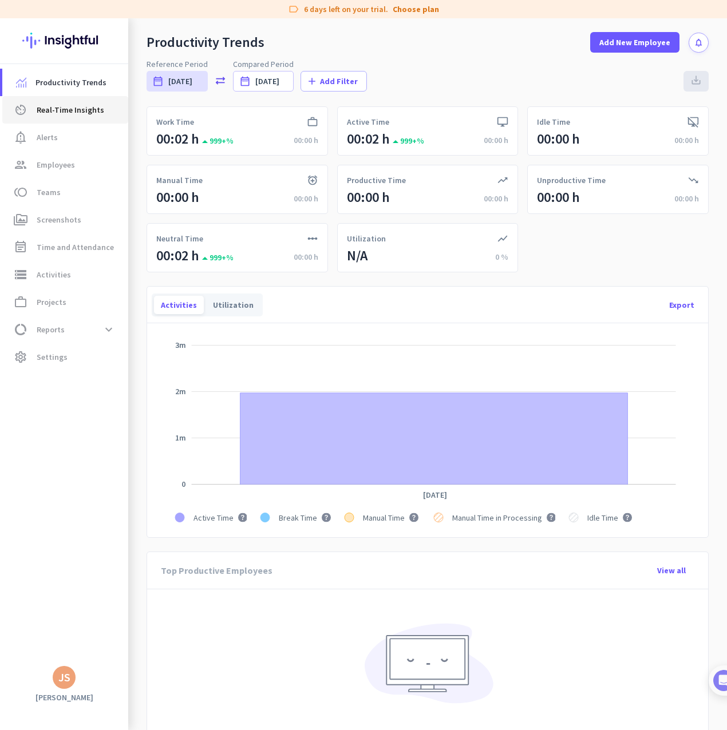
click at [63, 115] on span "Real-Time Insights" at bounding box center [71, 110] width 68 height 14
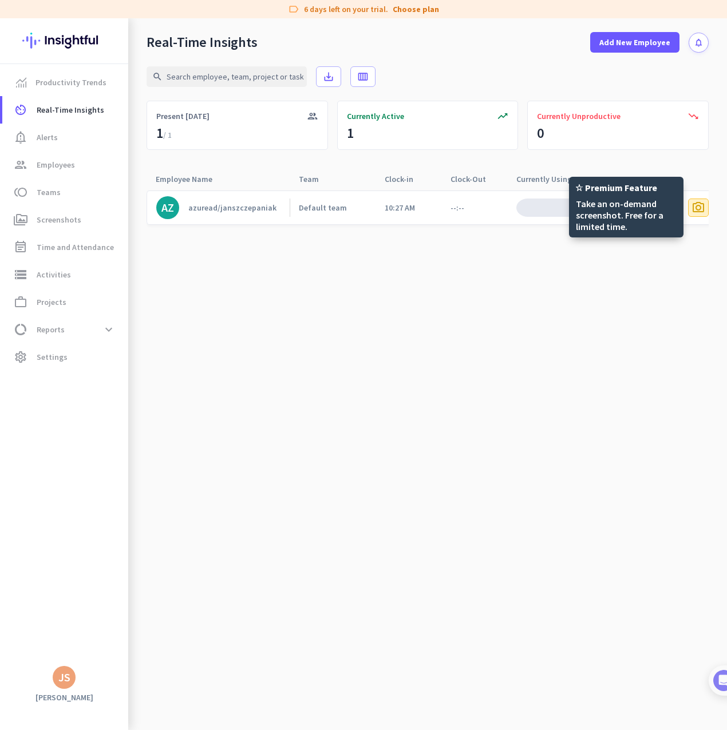
click at [697, 208] on span "photo_camera" at bounding box center [698, 208] width 14 height 14
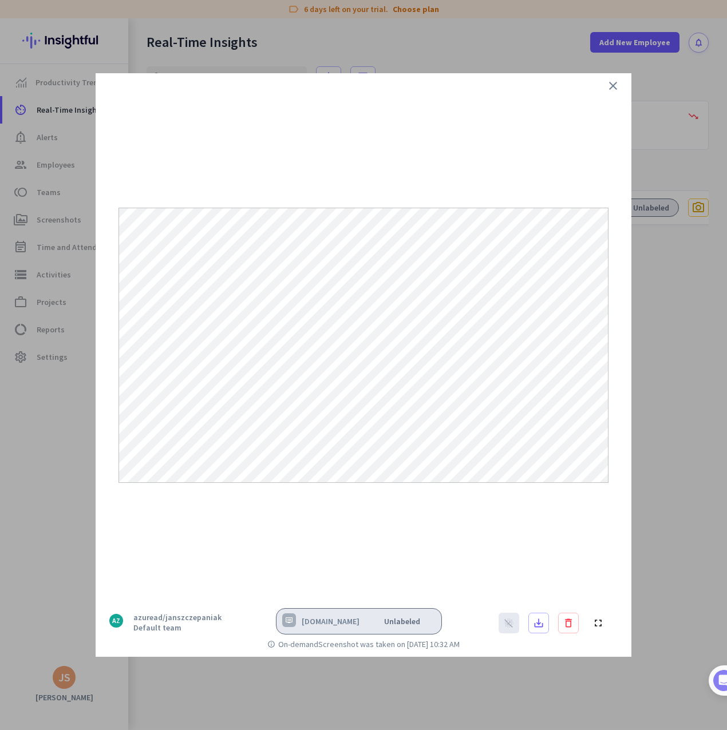
click at [614, 84] on icon "close" at bounding box center [613, 86] width 14 height 14
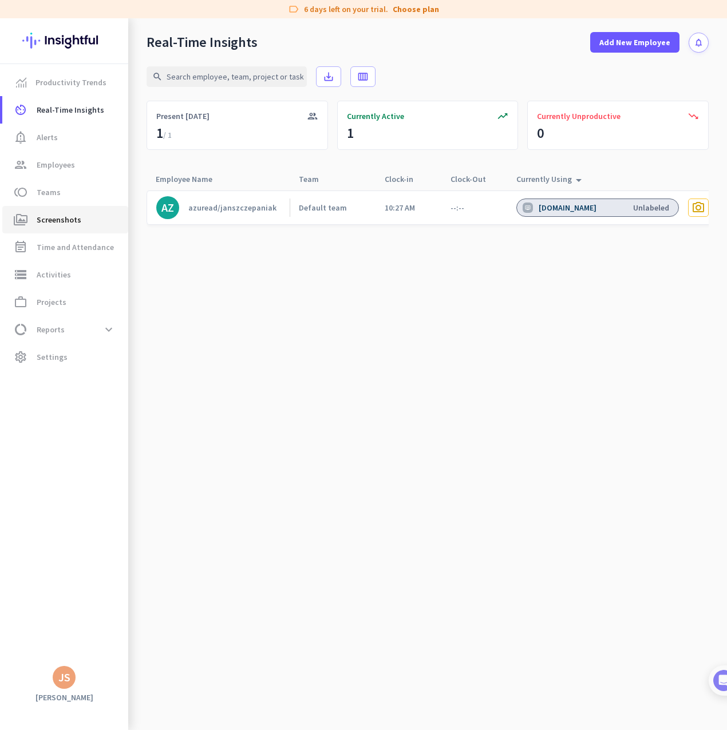
click at [82, 219] on span "perm_media Screenshots" at bounding box center [65, 220] width 108 height 14
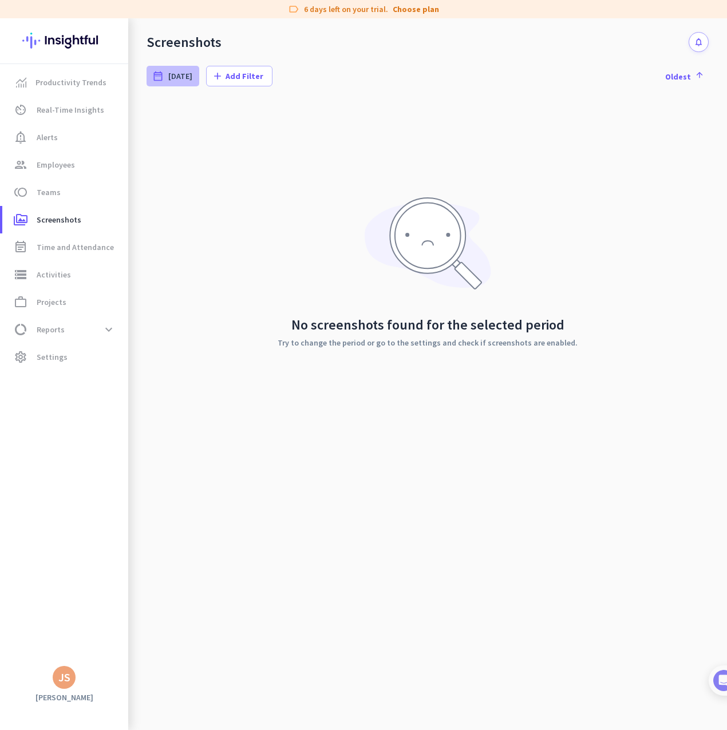
click at [171, 76] on span "[DATE]" at bounding box center [180, 75] width 24 height 11
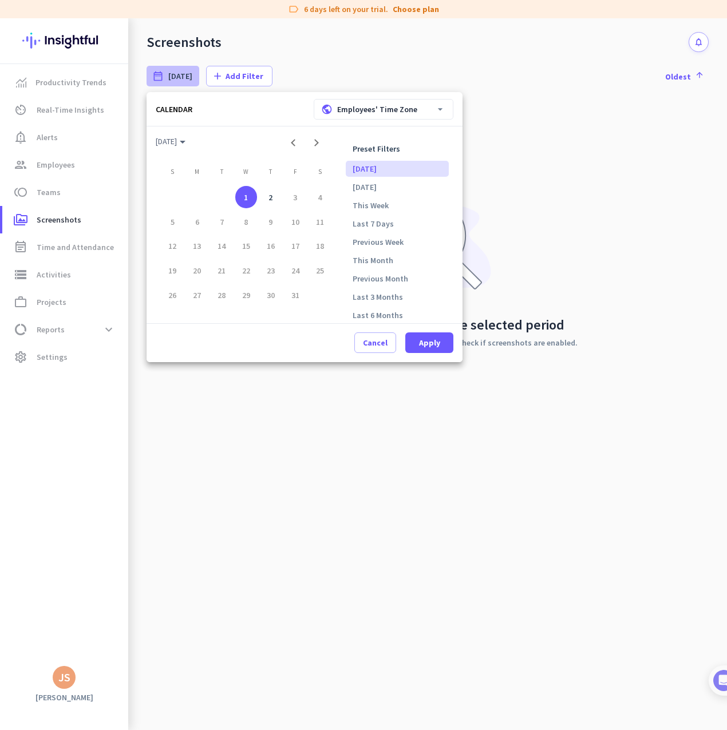
click at [243, 199] on div "1" at bounding box center [246, 197] width 22 height 22
click at [439, 345] on span "Apply" at bounding box center [429, 342] width 21 height 11
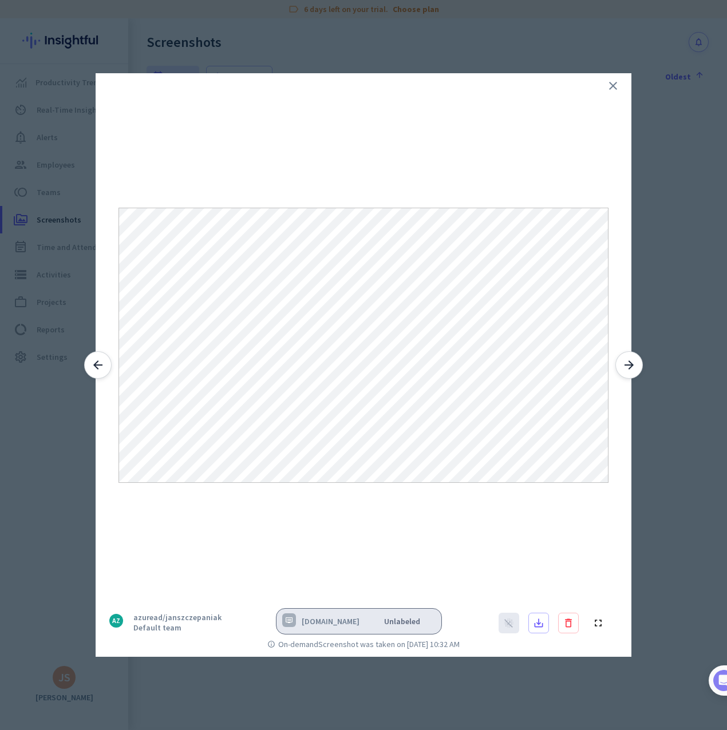
click at [616, 86] on icon "close" at bounding box center [613, 86] width 14 height 14
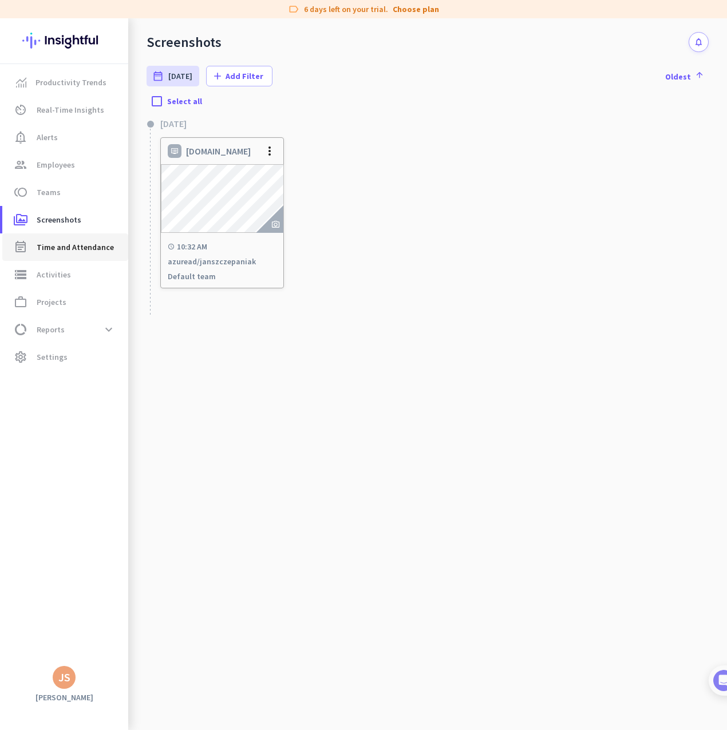
click at [77, 248] on span "Time and Attendance" at bounding box center [75, 247] width 77 height 14
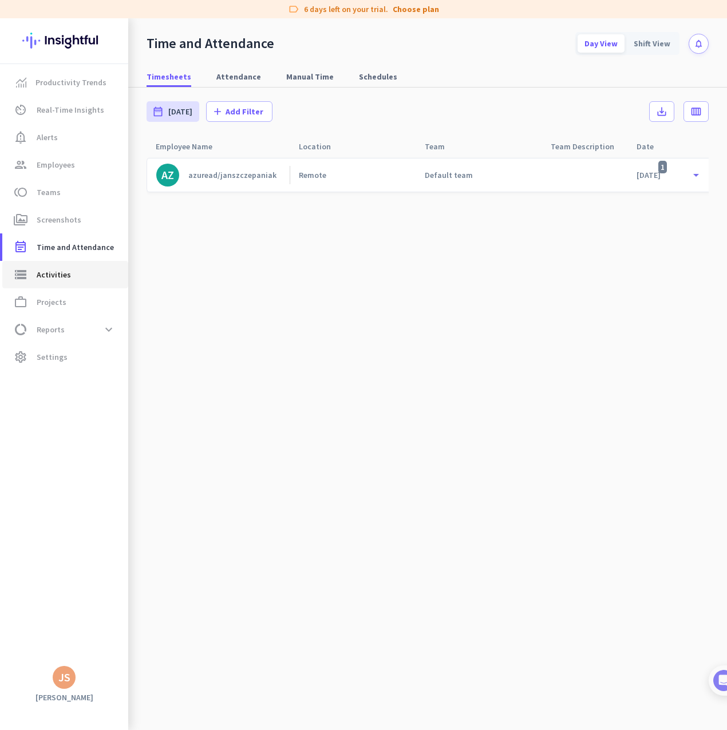
click at [50, 279] on span "Activities" at bounding box center [54, 275] width 34 height 14
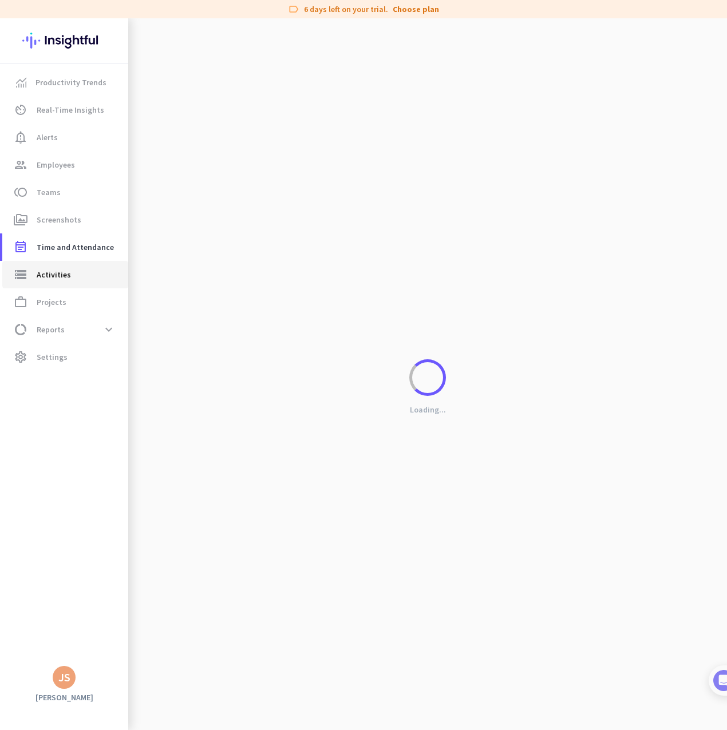
type input "[DATE]"
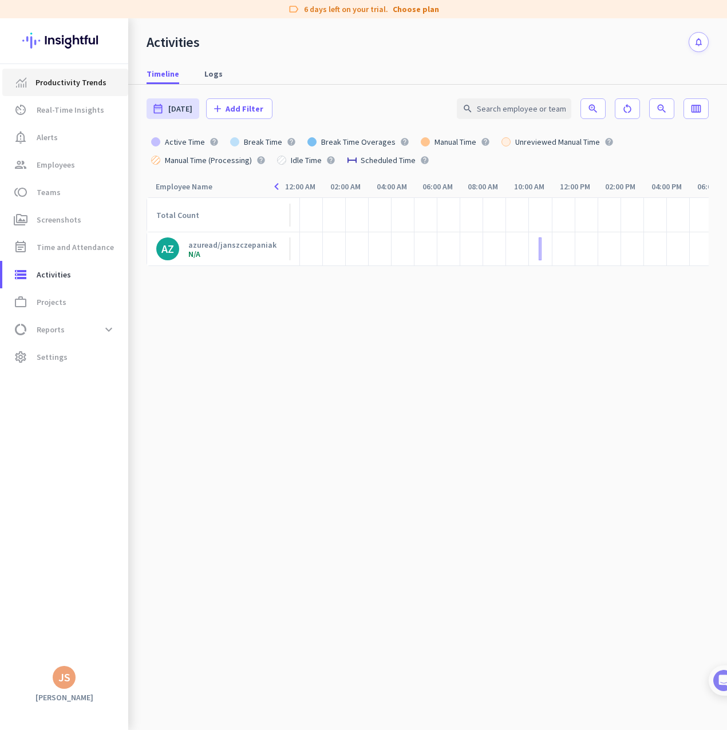
click at [40, 76] on span "Productivity Trends" at bounding box center [70, 83] width 71 height 14
type input "[DATE] - [DATE]"
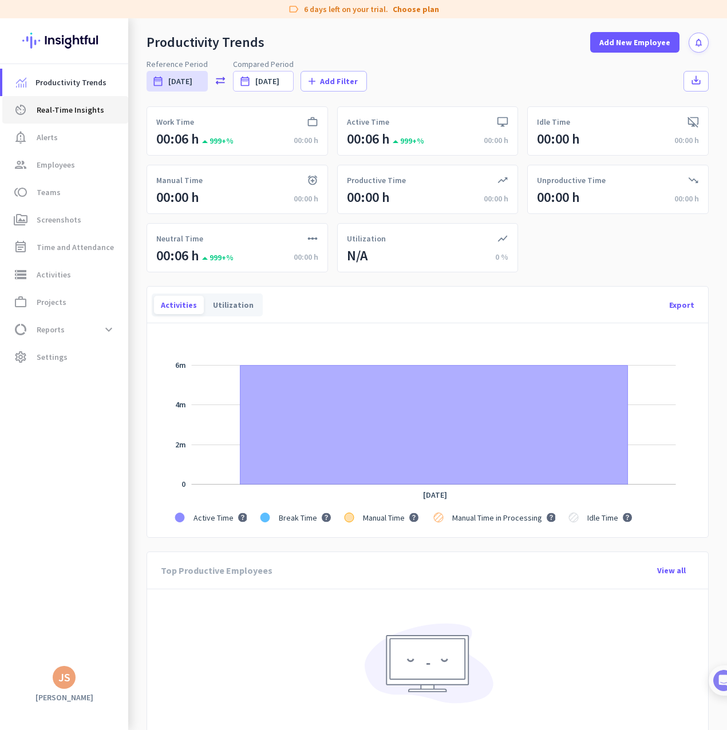
click at [81, 107] on span "Real-Time Insights" at bounding box center [71, 110] width 68 height 14
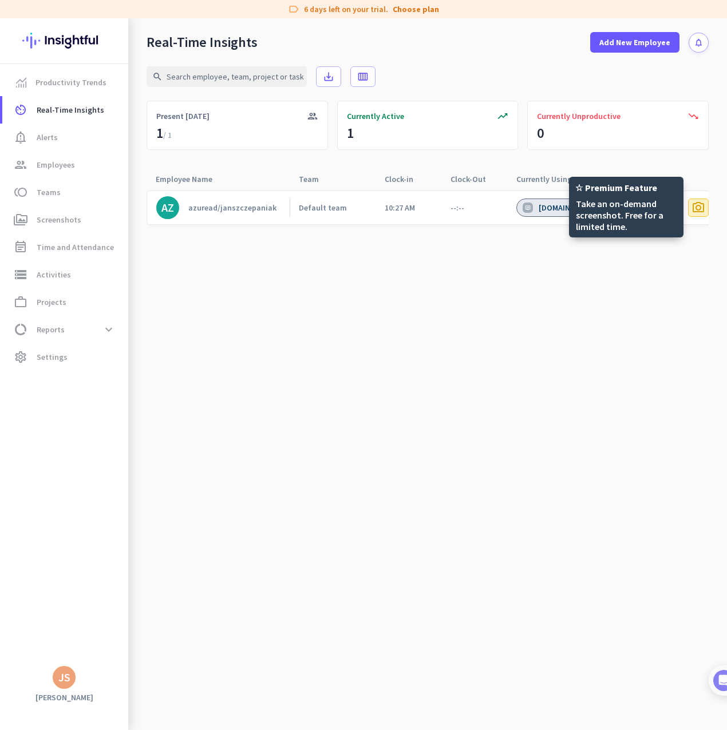
click at [697, 208] on span "photo_camera" at bounding box center [698, 208] width 14 height 14
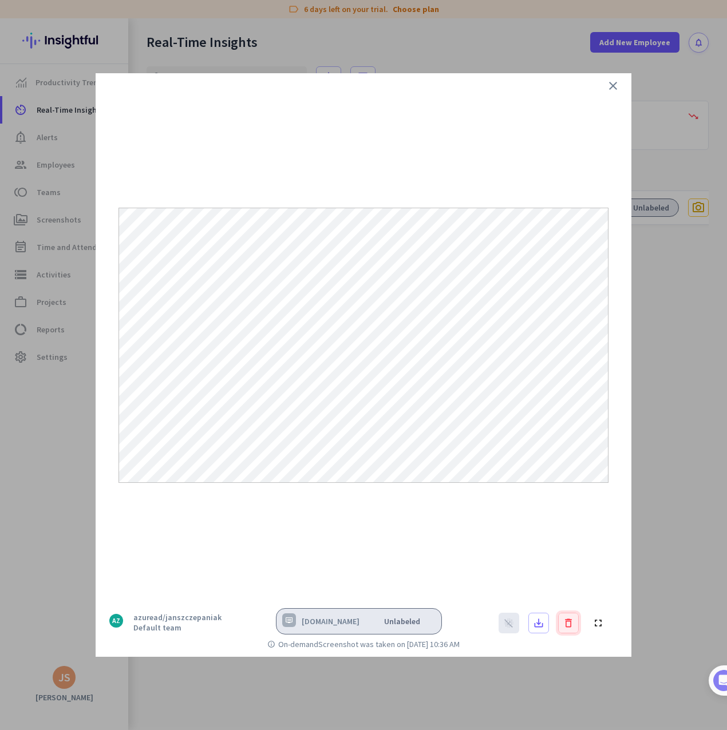
click at [567, 623] on icon "delete" at bounding box center [568, 623] width 11 height 11
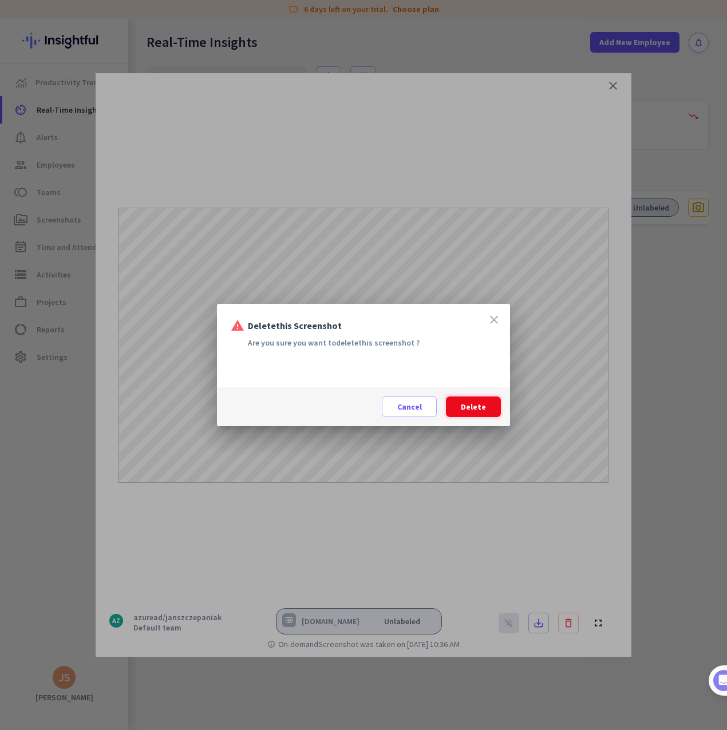
click at [470, 404] on span "Delete" at bounding box center [473, 406] width 25 height 11
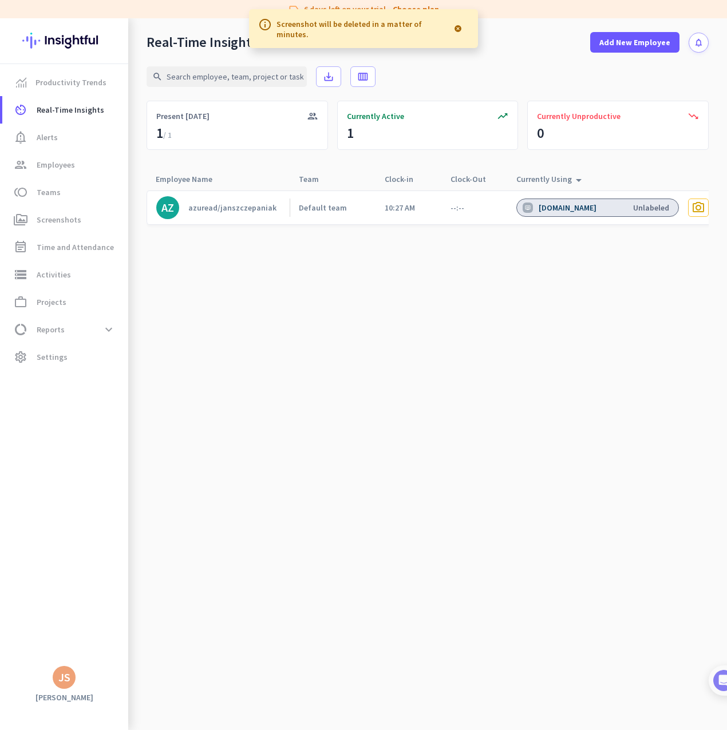
click at [458, 29] on div at bounding box center [458, 28] width 22 height 23
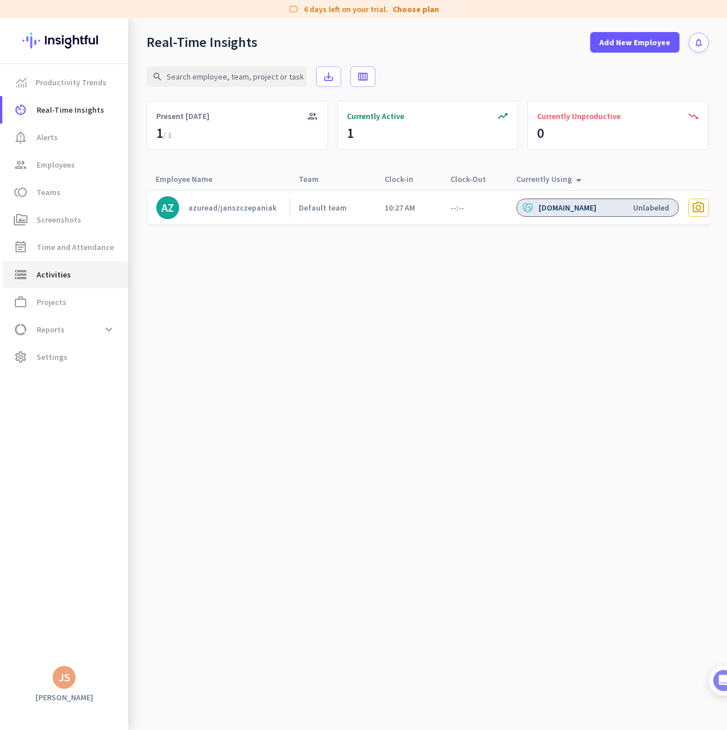
click at [34, 276] on span "storage Activities" at bounding box center [65, 275] width 108 height 14
